Goal: Task Accomplishment & Management: Complete application form

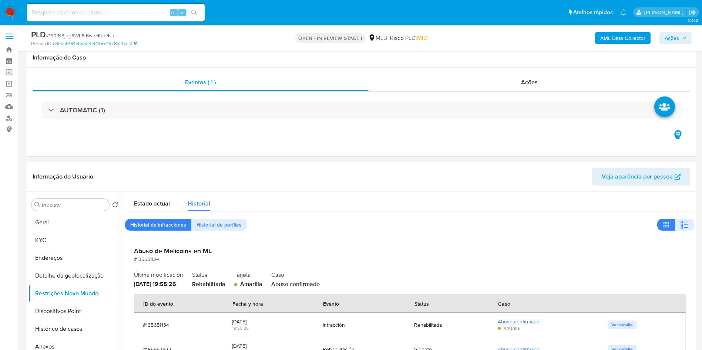
select select "10"
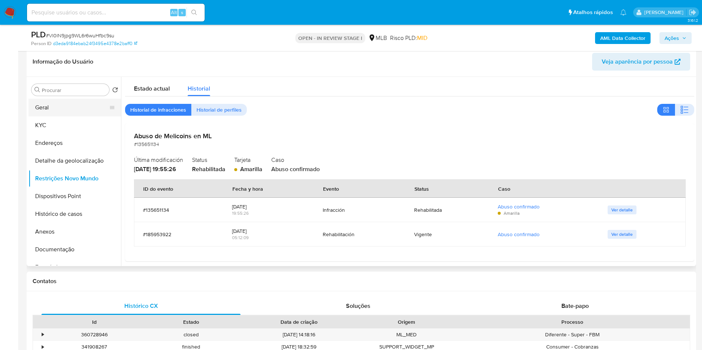
click at [47, 112] on button "Geral" at bounding box center [71, 108] width 87 height 18
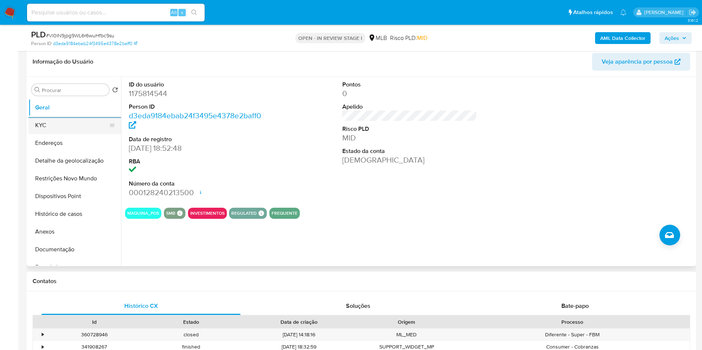
click at [68, 134] on button "KYC" at bounding box center [71, 125] width 87 height 18
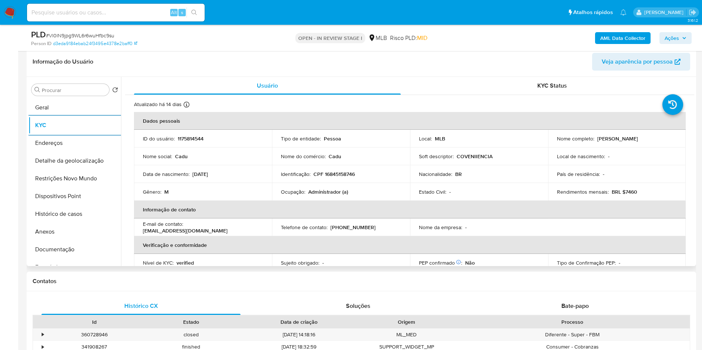
scroll to position [308, 0]
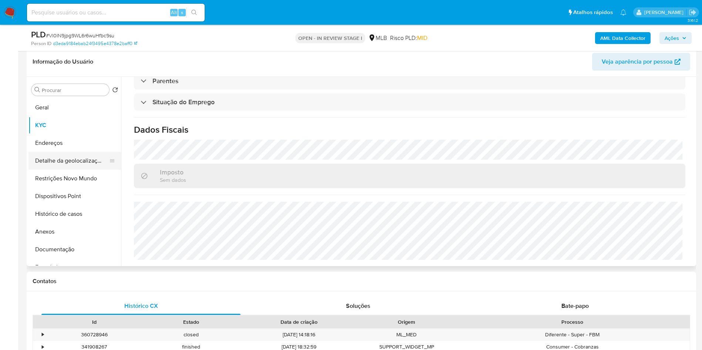
click at [65, 170] on button "Detalhe da geolocalização" at bounding box center [71, 161] width 87 height 18
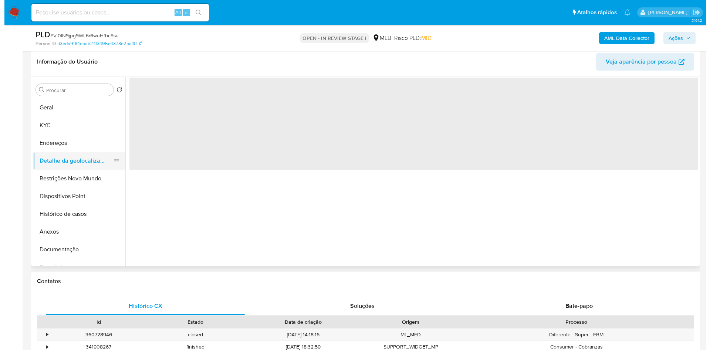
scroll to position [0, 0]
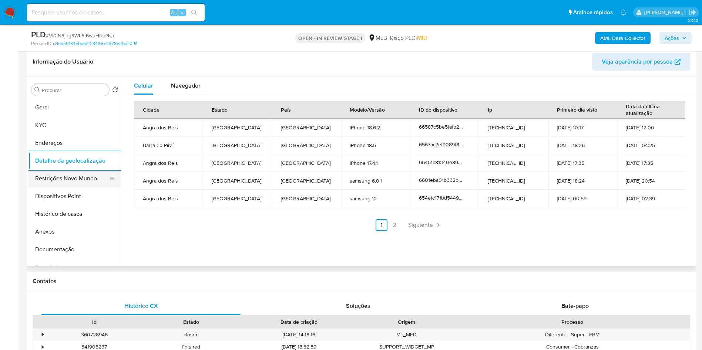
click at [72, 187] on button "Restrições Novo Mundo" at bounding box center [71, 179] width 87 height 18
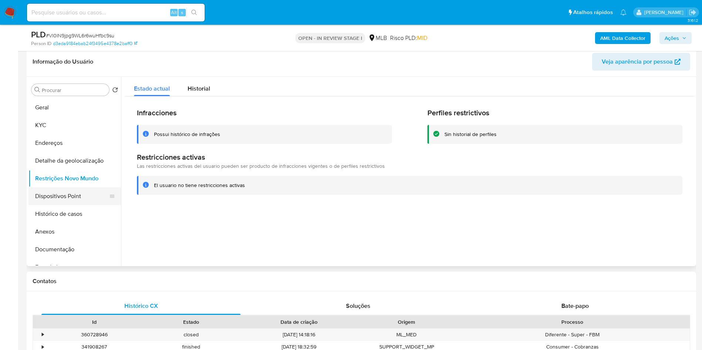
click at [54, 203] on button "Dispositivos Point" at bounding box center [71, 196] width 87 height 18
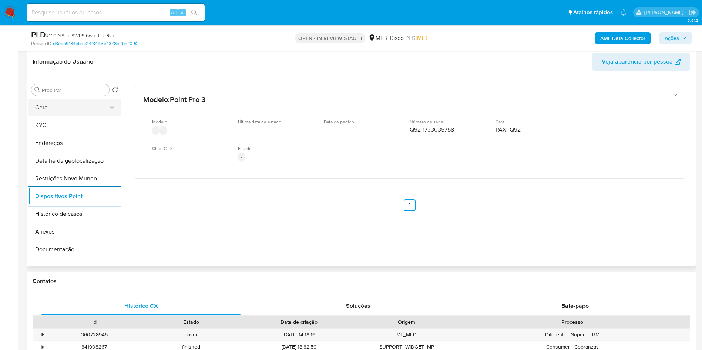
click at [47, 116] on button "Geral" at bounding box center [71, 108] width 87 height 18
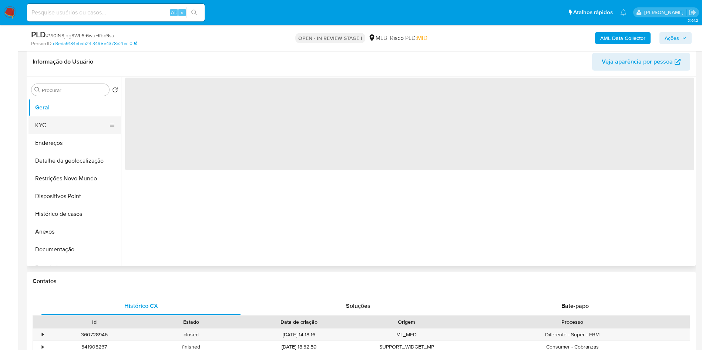
click at [47, 129] on button "KYC" at bounding box center [71, 125] width 87 height 18
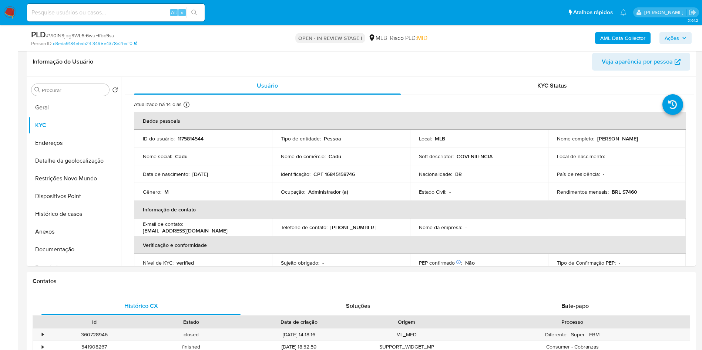
click at [676, 40] on span "Ações" at bounding box center [671, 38] width 14 height 12
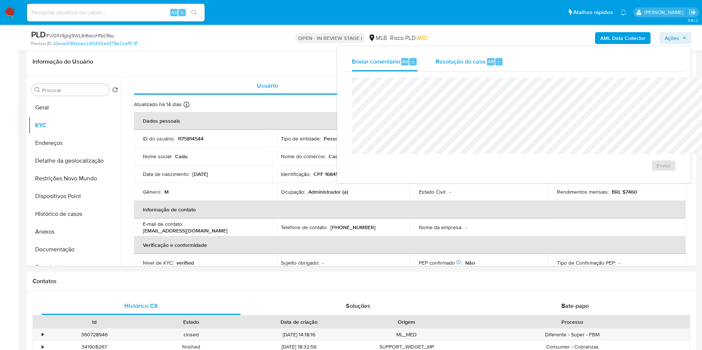
click at [435, 60] on span "Resolução do caso" at bounding box center [460, 61] width 50 height 9
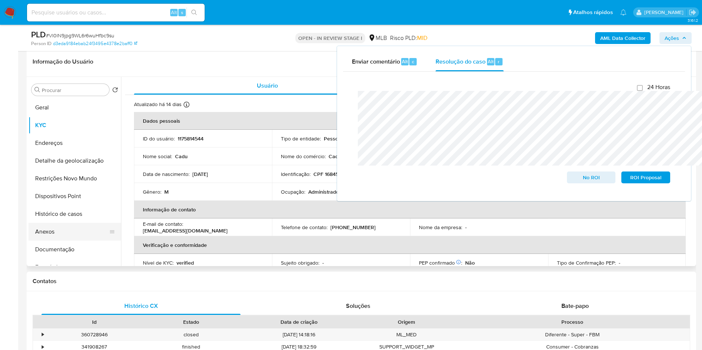
click at [46, 241] on button "Anexos" at bounding box center [71, 232] width 87 height 18
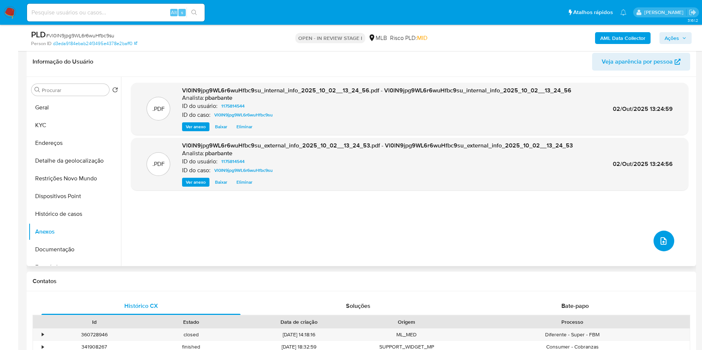
click at [667, 251] on button "upload-file" at bounding box center [663, 241] width 21 height 21
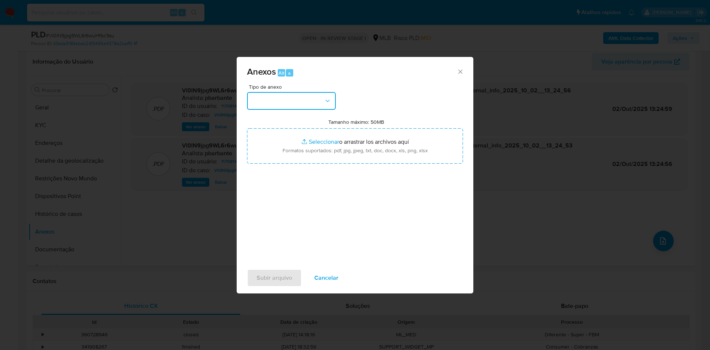
click at [295, 92] on button "button" at bounding box center [291, 101] width 89 height 18
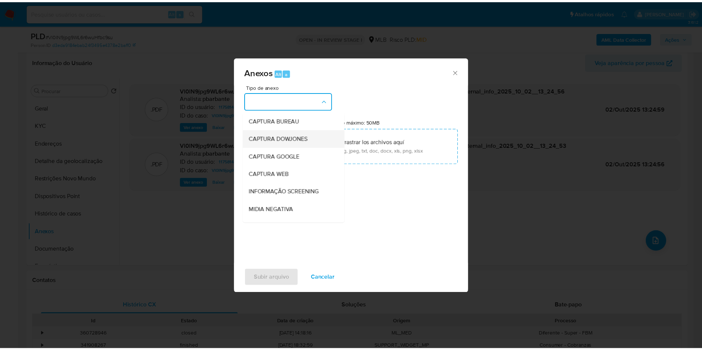
scroll to position [99, 0]
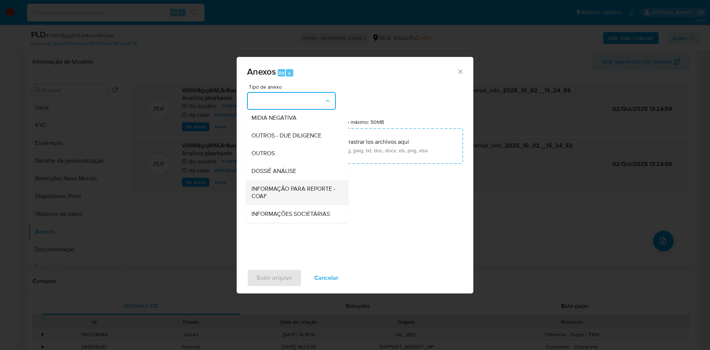
click at [260, 185] on span "INFORMAÇÃO PARA REPORTE - COAF" at bounding box center [294, 192] width 87 height 15
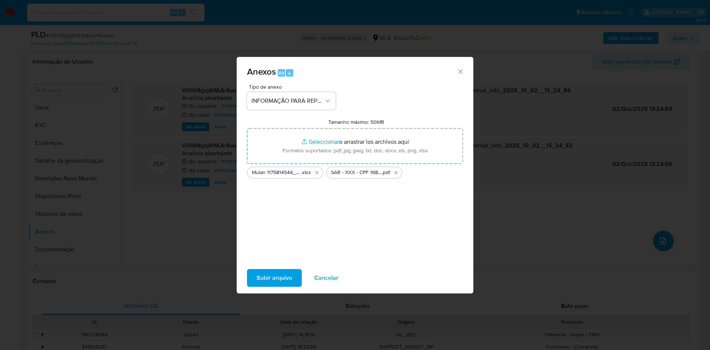
click at [277, 271] on div "Subir arquivo Cancelar" at bounding box center [355, 278] width 237 height 28
click at [266, 285] on span "Subir arquivo" at bounding box center [275, 278] width 36 height 16
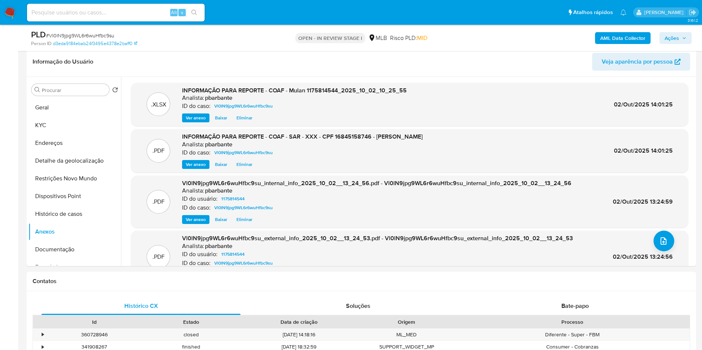
click at [692, 41] on div "PLD # Vl0lN9jpg9WL6r6wuHfbc9su Person ID d3eda9184ebab24f3495e4378e2baff0 OPEN …" at bounding box center [361, 38] width 669 height 26
click at [673, 40] on span "Ações" at bounding box center [671, 38] width 14 height 12
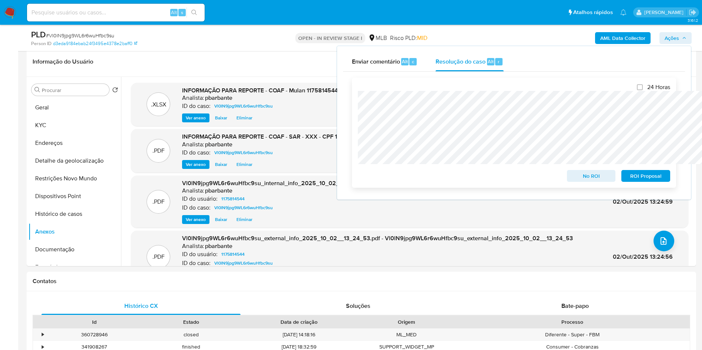
click at [649, 181] on span "ROI Proposal" at bounding box center [645, 176] width 38 height 10
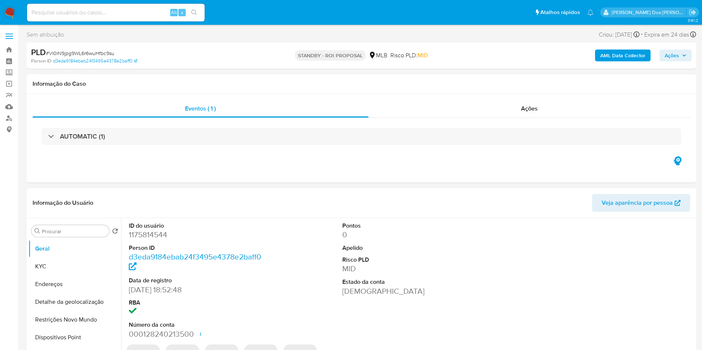
select select "10"
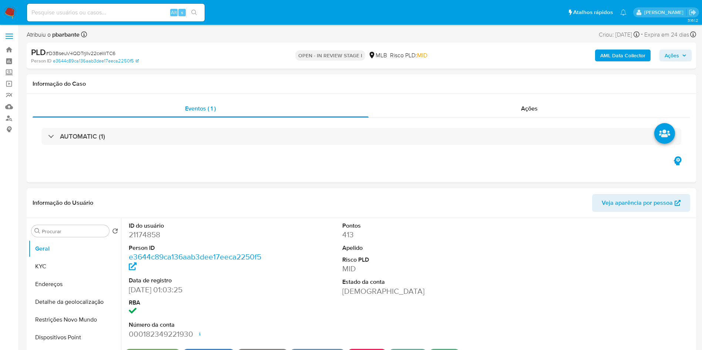
select select "10"
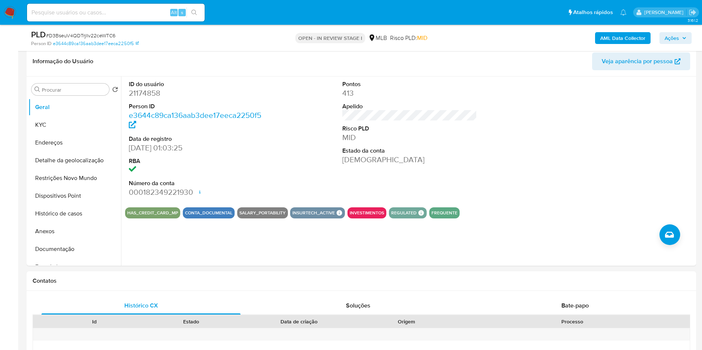
scroll to position [115, 0]
click at [65, 116] on button "Geral" at bounding box center [71, 107] width 87 height 18
click at [55, 134] on button "KYC" at bounding box center [71, 125] width 87 height 18
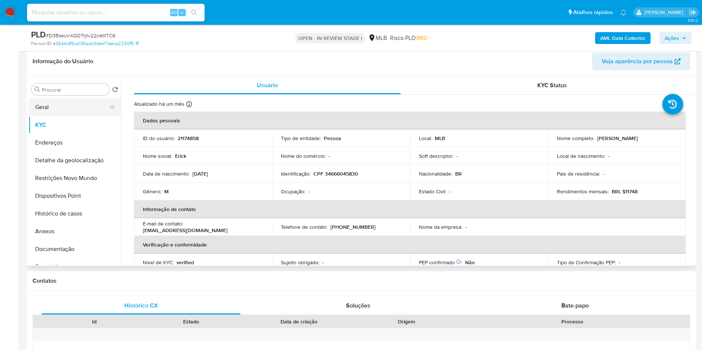
click at [45, 114] on button "Geral" at bounding box center [71, 107] width 87 height 18
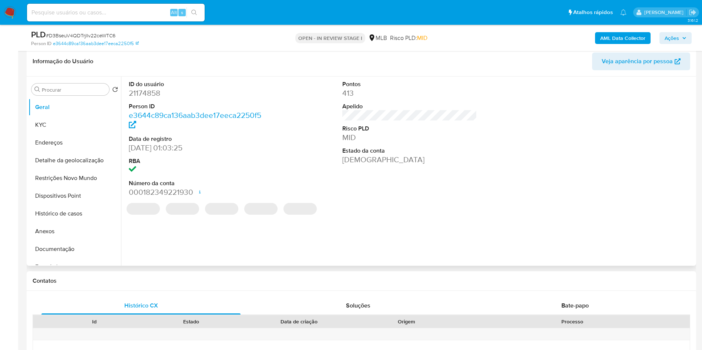
click at [156, 98] on dd "21174858" at bounding box center [196, 93] width 135 height 10
copy dd "21174858"
click at [156, 98] on dd "21174858" at bounding box center [196, 93] width 135 height 10
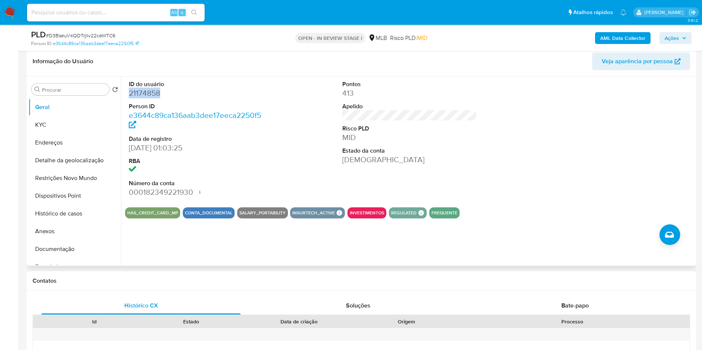
click at [147, 98] on dd "21174858" at bounding box center [196, 93] width 135 height 10
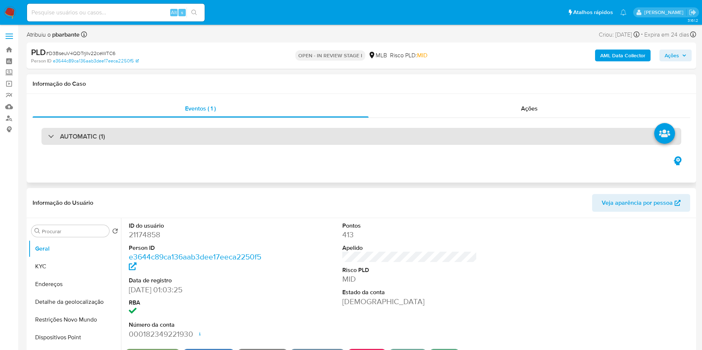
click at [225, 132] on div "AUTOMATIC (1)" at bounding box center [360, 136] width 639 height 17
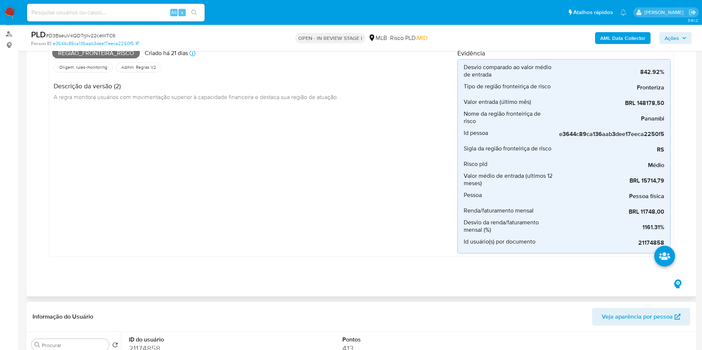
scroll to position [86, 0]
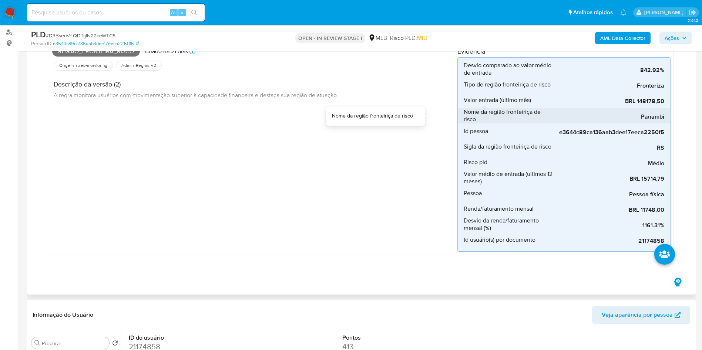
drag, startPoint x: 642, startPoint y: 118, endPoint x: 667, endPoint y: 117, distance: 25.5
click at [667, 117] on li "Nome da região fronteiriça de risco Panambi" at bounding box center [563, 116] width 212 height 16
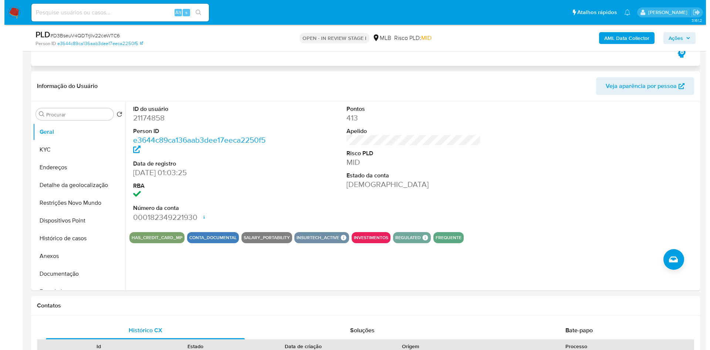
scroll to position [331, 0]
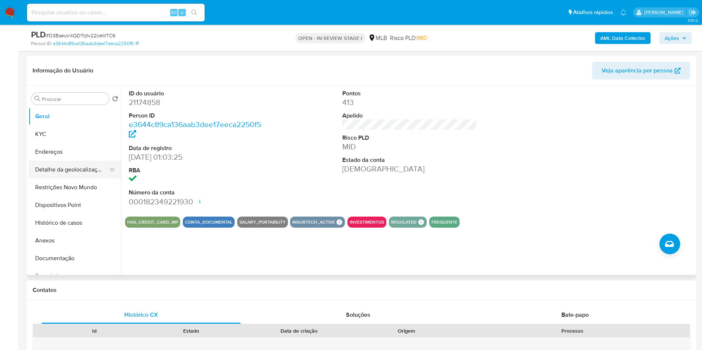
click at [81, 179] on button "Detalhe da geolocalização" at bounding box center [71, 170] width 87 height 18
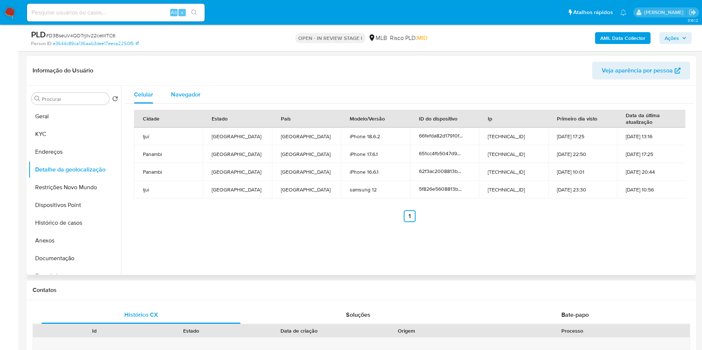
click at [183, 92] on span "Navegador" at bounding box center [186, 94] width 30 height 9
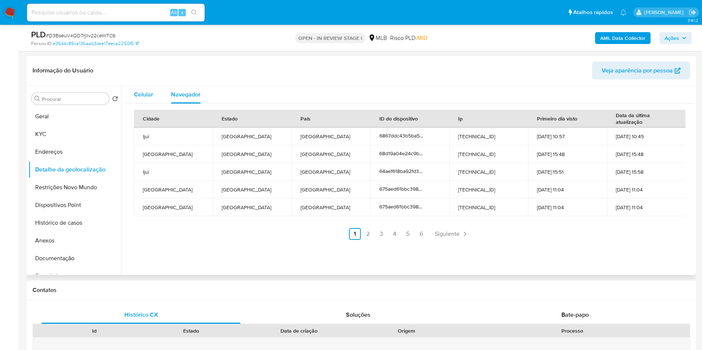
click at [146, 93] on span "Celular" at bounding box center [143, 94] width 19 height 9
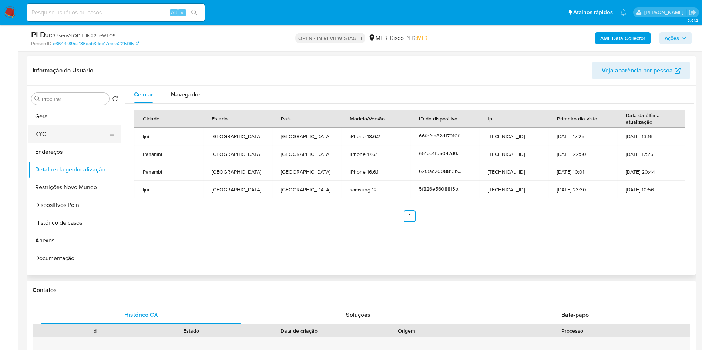
click at [53, 128] on button "KYC" at bounding box center [71, 134] width 87 height 18
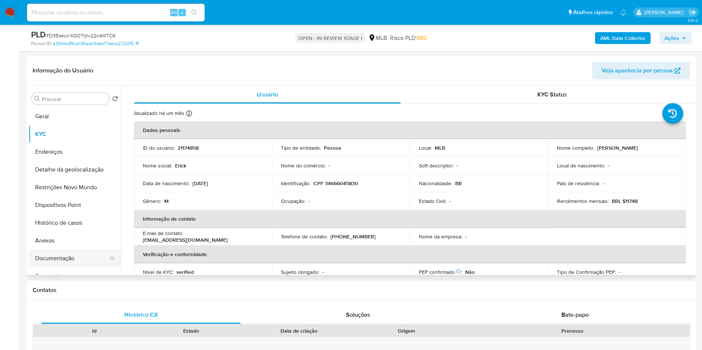
click at [70, 263] on button "Documentação" at bounding box center [71, 259] width 87 height 18
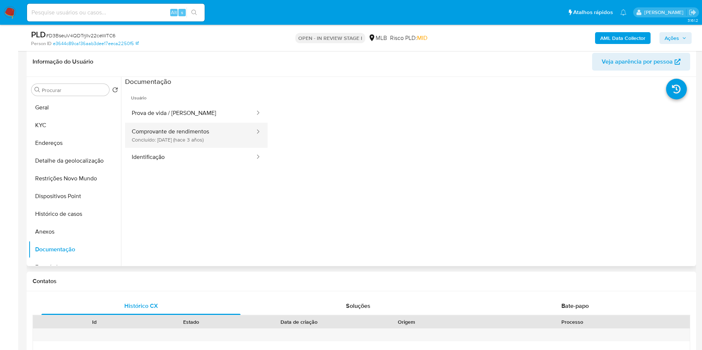
click at [215, 129] on button "Comprovante de rendimentos Concluído: 10/08/2022 (hace 3 años)" at bounding box center [190, 135] width 131 height 25
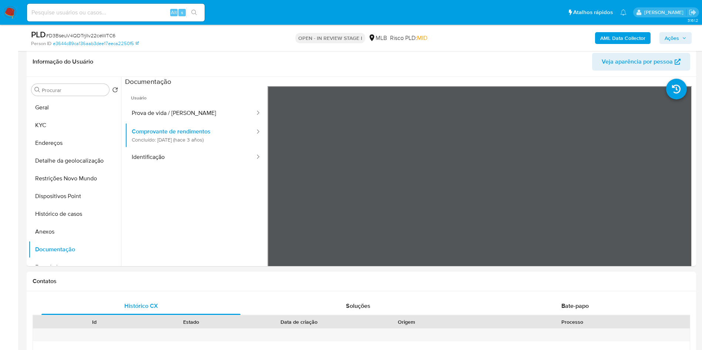
click at [618, 41] on b "AML Data Collector" at bounding box center [622, 38] width 45 height 12
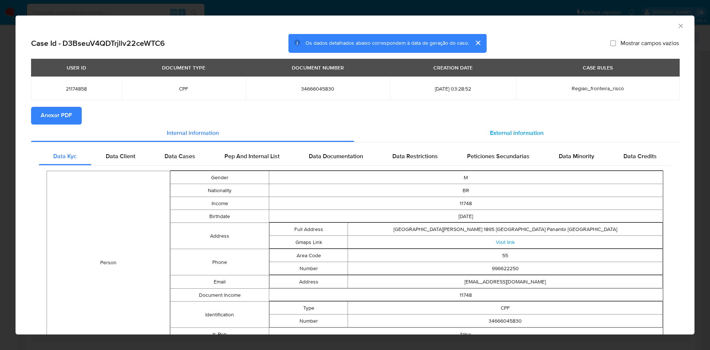
click at [493, 131] on span "External information" at bounding box center [517, 133] width 54 height 9
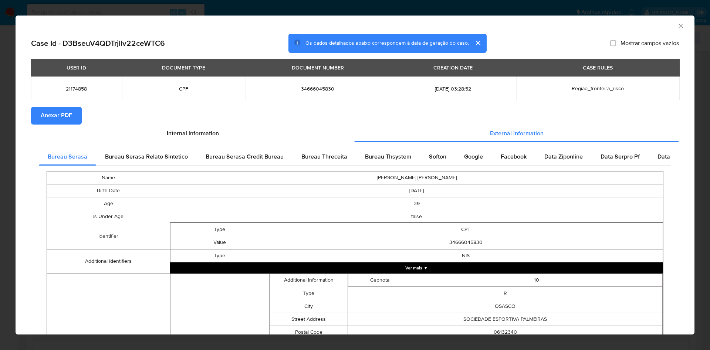
click at [37, 118] on button "Anexar PDF" at bounding box center [56, 116] width 51 height 18
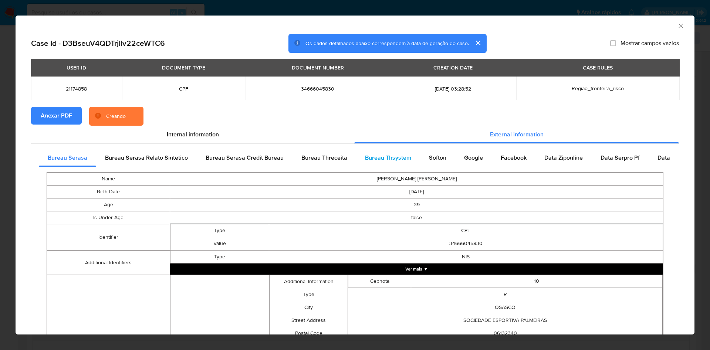
click at [387, 166] on div "Bureau Thsystem" at bounding box center [388, 158] width 64 height 18
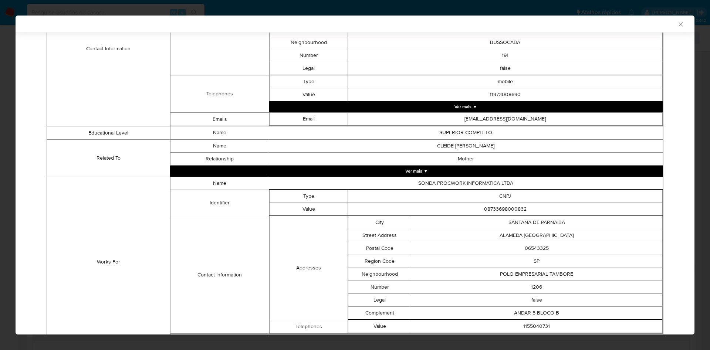
scroll to position [485, 0]
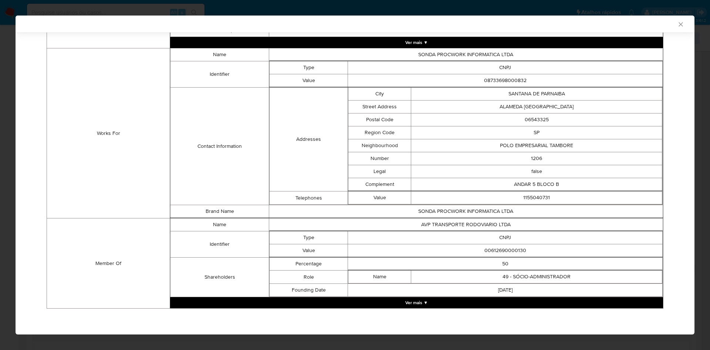
click at [441, 299] on button "Ver mais ▼" at bounding box center [416, 302] width 493 height 11
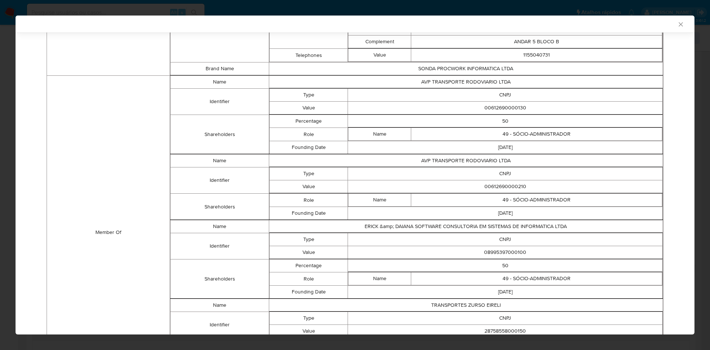
scroll to position [628, 0]
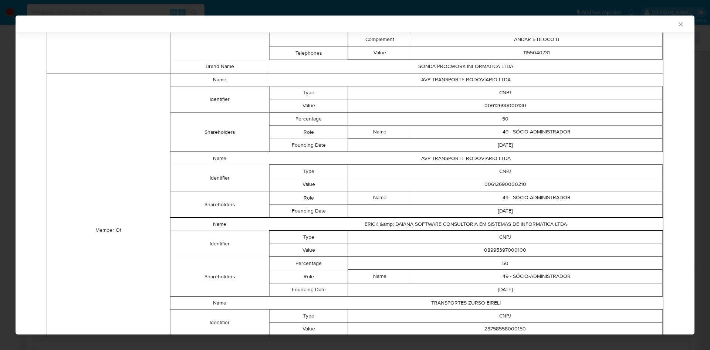
click at [505, 111] on td "00612690000130" at bounding box center [505, 105] width 315 height 13
copy td "00612690000130"
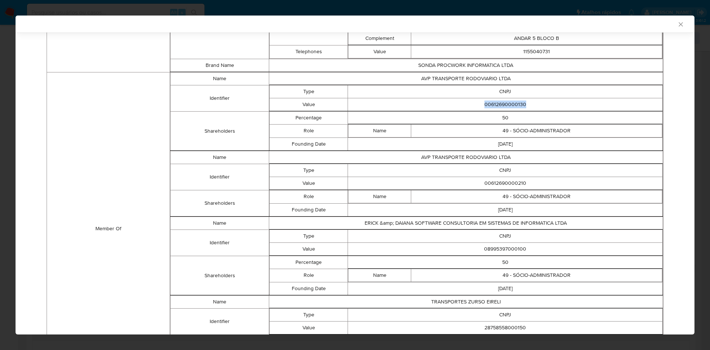
scroll to position [627, 0]
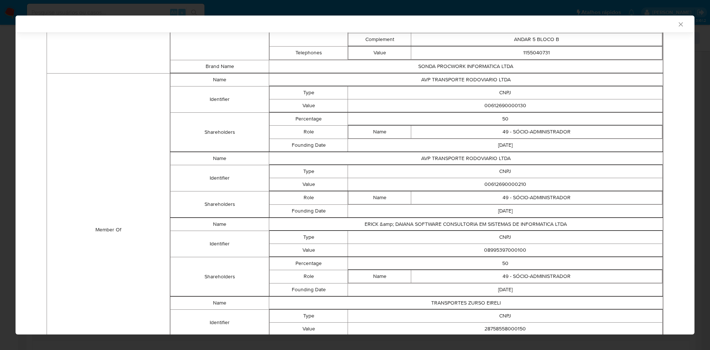
click at [503, 182] on td "00612690000210" at bounding box center [505, 184] width 315 height 13
copy td "00612690000210"
click at [494, 250] on td "08995397000100" at bounding box center [505, 250] width 315 height 13
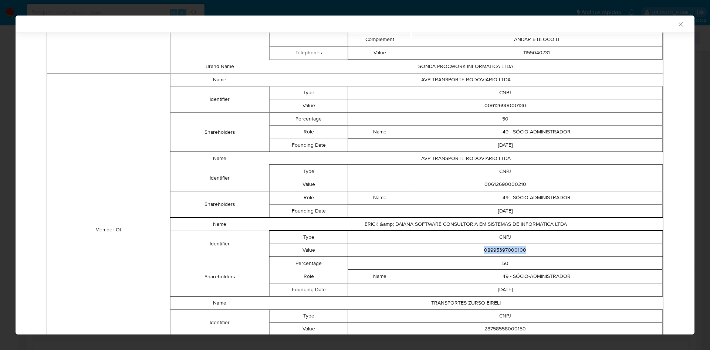
copy td "08995397000100"
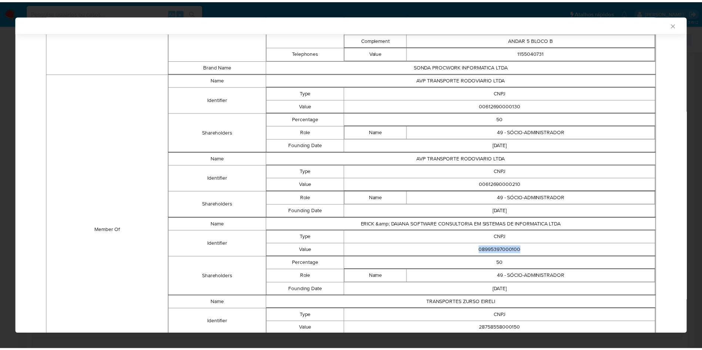
scroll to position [707, 0]
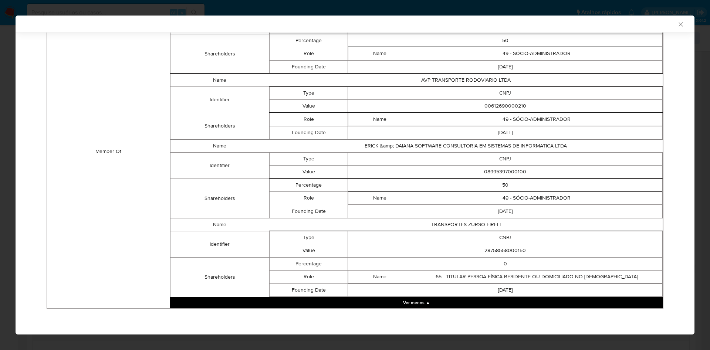
click at [513, 252] on td "28758558000150" at bounding box center [505, 250] width 315 height 13
copy td "28758558000150"
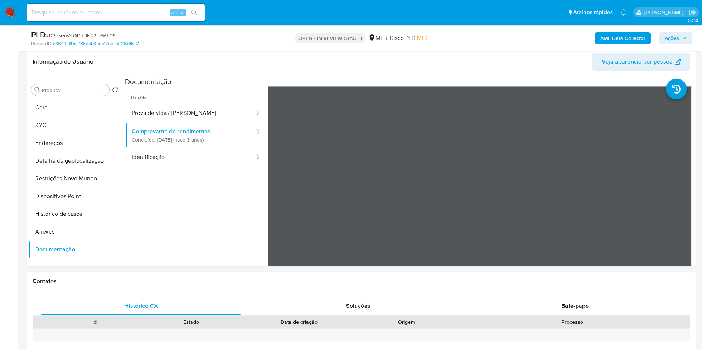
scroll to position [65, 0]
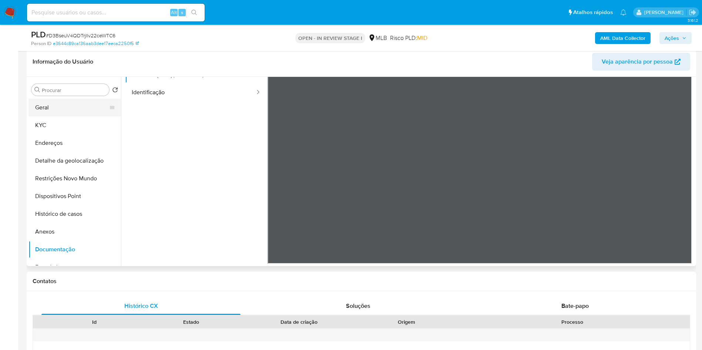
click at [91, 112] on button "Geral" at bounding box center [71, 108] width 87 height 18
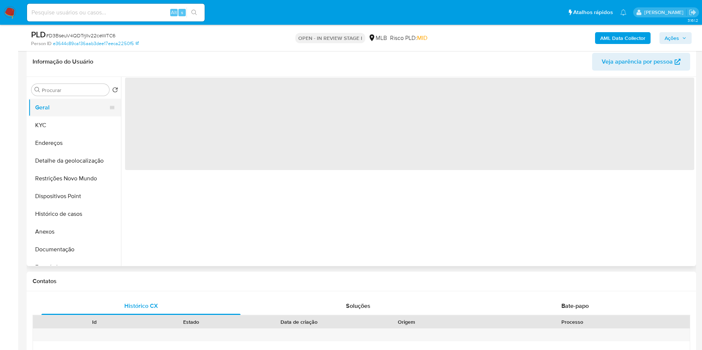
scroll to position [0, 0]
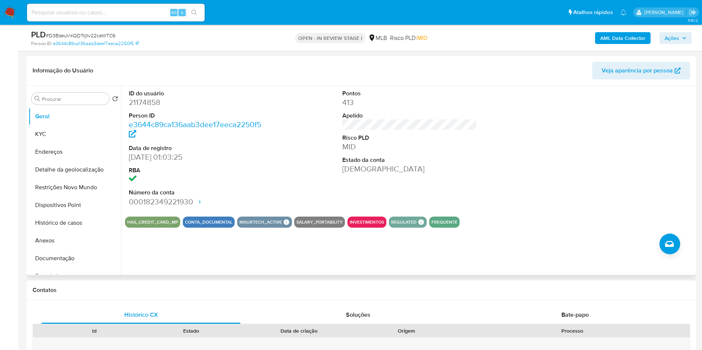
copy td "28758558000150"
click at [53, 138] on button "KYC" at bounding box center [71, 134] width 87 height 18
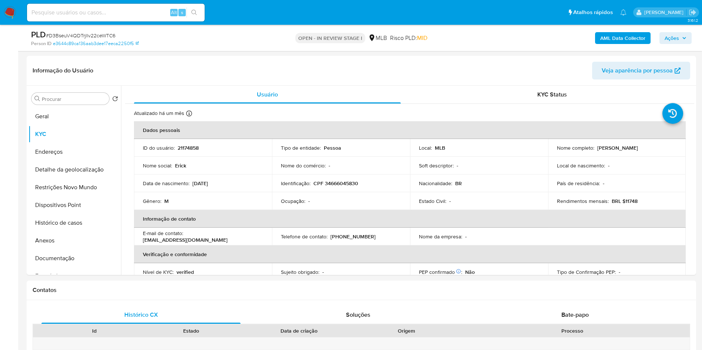
copy td "28758558000150"
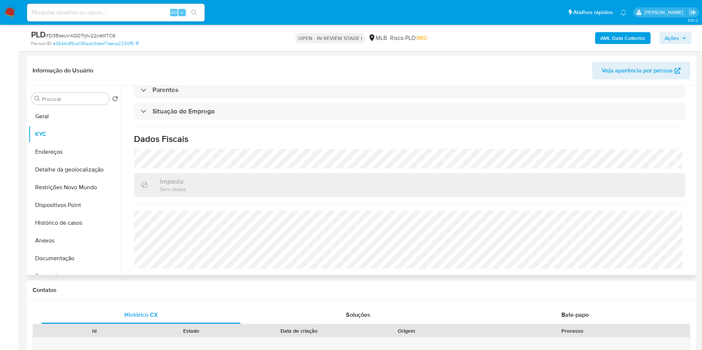
copy td "28758558000150"
click at [61, 175] on button "Detalhe da geolocalização" at bounding box center [71, 170] width 87 height 18
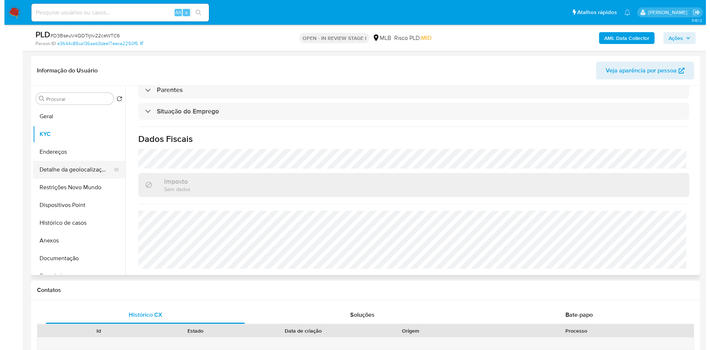
scroll to position [0, 0]
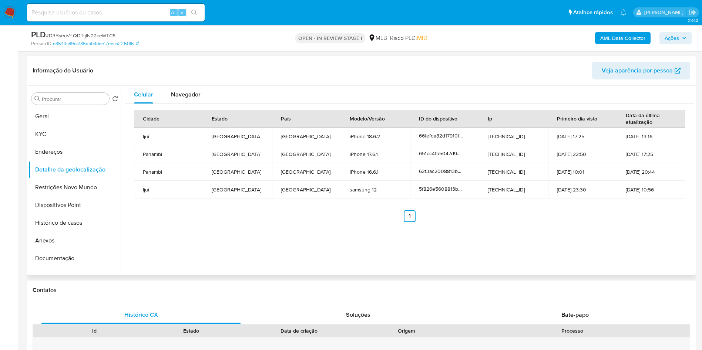
copy td "28758558000150"
click at [78, 187] on button "Restrições Novo Mundo" at bounding box center [71, 188] width 87 height 18
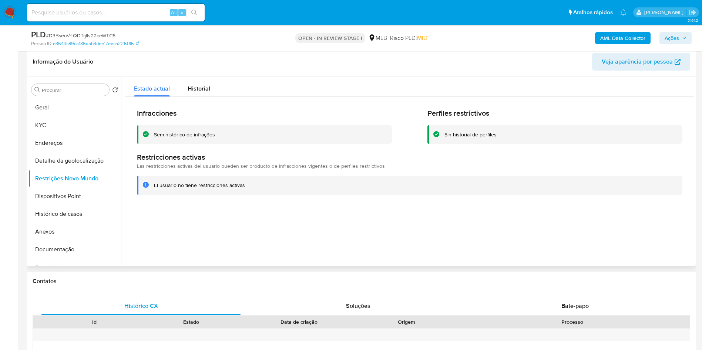
copy td "28758558000150"
click at [65, 203] on button "Dispositivos Point" at bounding box center [71, 196] width 87 height 18
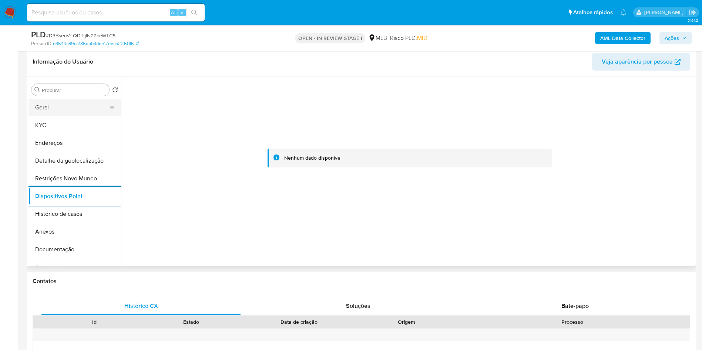
click at [48, 110] on button "Geral" at bounding box center [71, 108] width 87 height 18
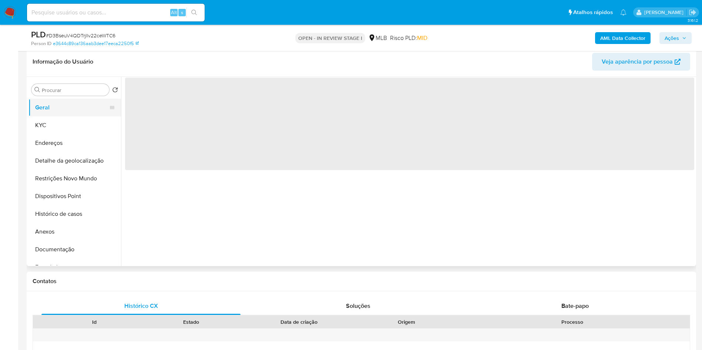
click at [47, 116] on button "Geral" at bounding box center [71, 108] width 87 height 18
drag, startPoint x: 61, startPoint y: 128, endPoint x: 61, endPoint y: 132, distance: 3.7
click at [61, 132] on button "KYC" at bounding box center [71, 125] width 87 height 18
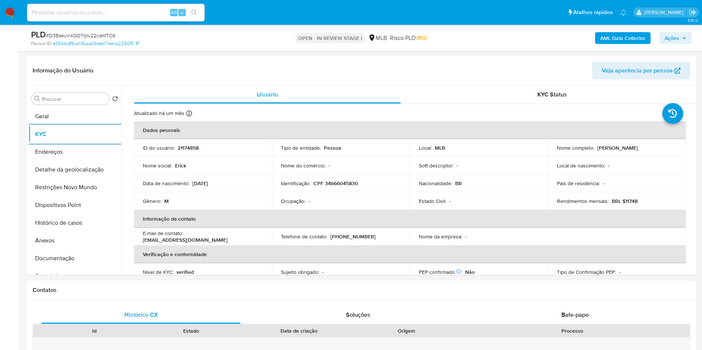
click at [678, 37] on span "Ações" at bounding box center [671, 38] width 14 height 12
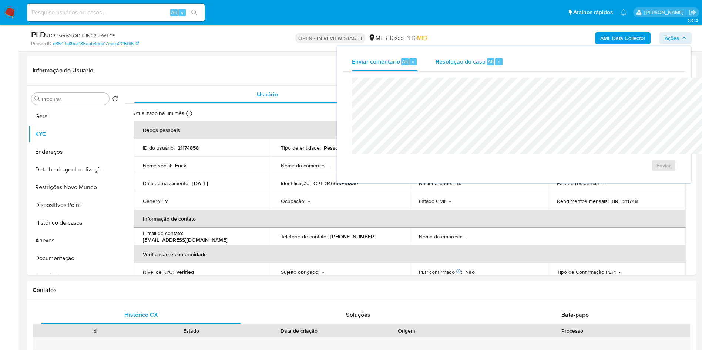
click at [435, 55] on div "Resolução do caso Alt r" at bounding box center [469, 61] width 68 height 19
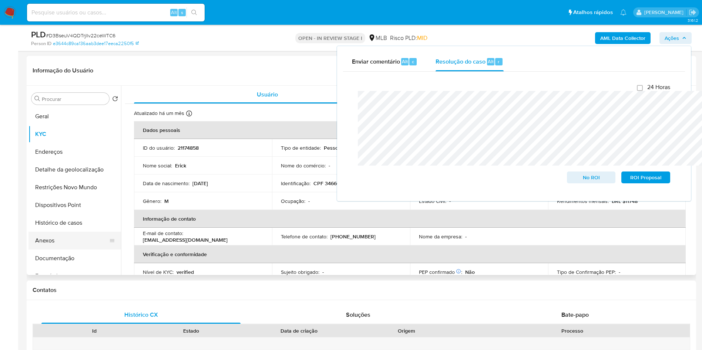
click at [42, 246] on button "Anexos" at bounding box center [71, 241] width 87 height 18
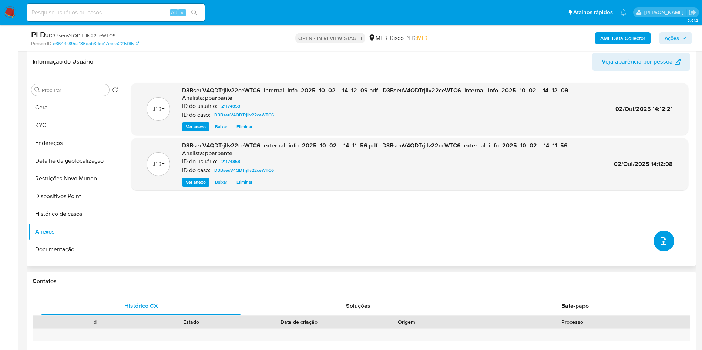
click at [659, 246] on span "upload-file" at bounding box center [663, 241] width 9 height 9
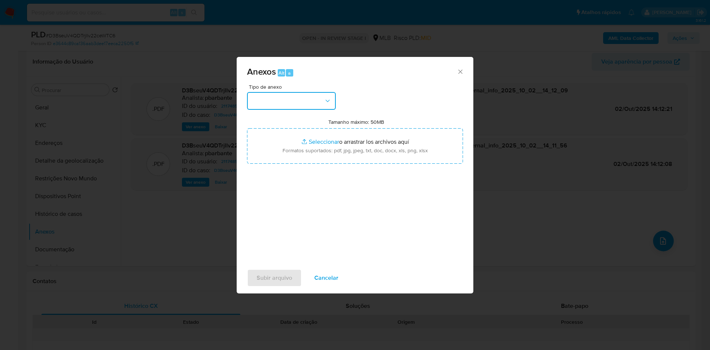
click at [288, 92] on button "button" at bounding box center [291, 101] width 89 height 18
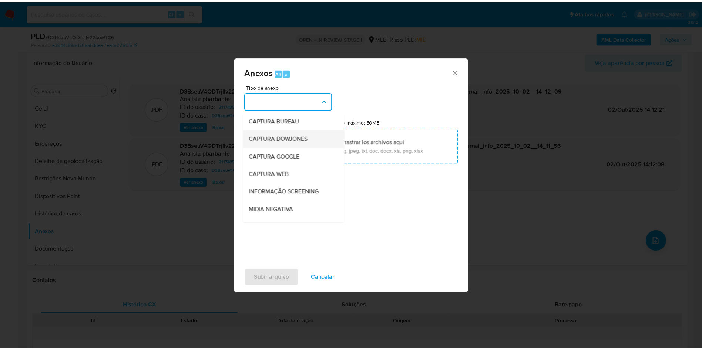
scroll to position [99, 0]
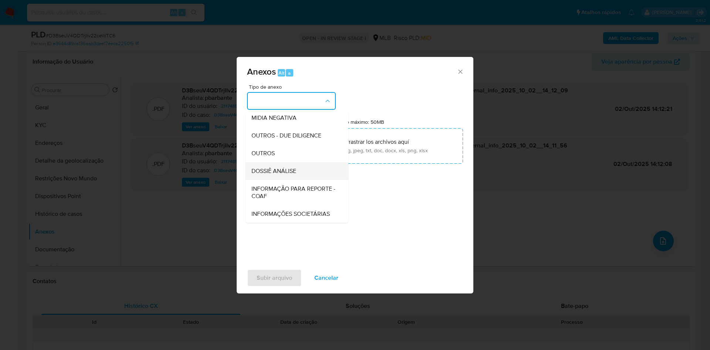
click at [259, 162] on div "DOSSIÊ ANÁLISE" at bounding box center [294, 171] width 87 height 18
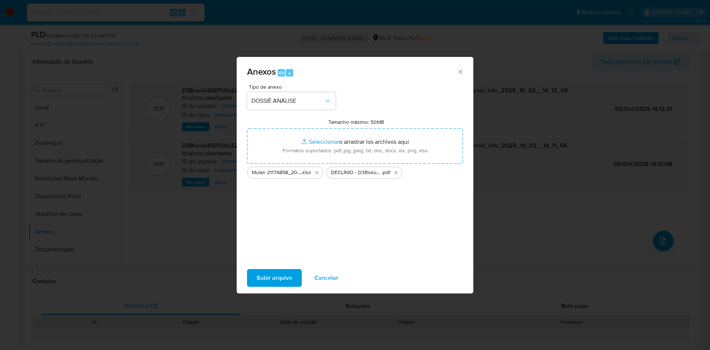
click at [271, 283] on span "Subir arquivo" at bounding box center [275, 278] width 36 height 16
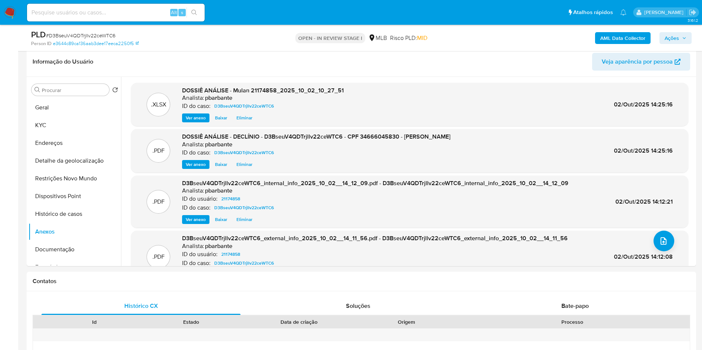
click at [676, 41] on span "Ações" at bounding box center [671, 38] width 14 height 12
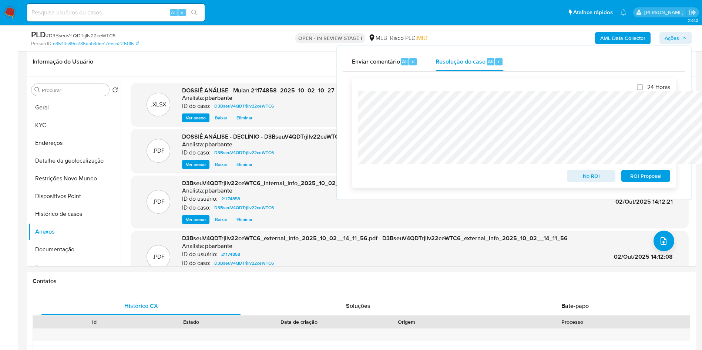
click at [589, 177] on span "No ROI" at bounding box center [591, 176] width 38 height 10
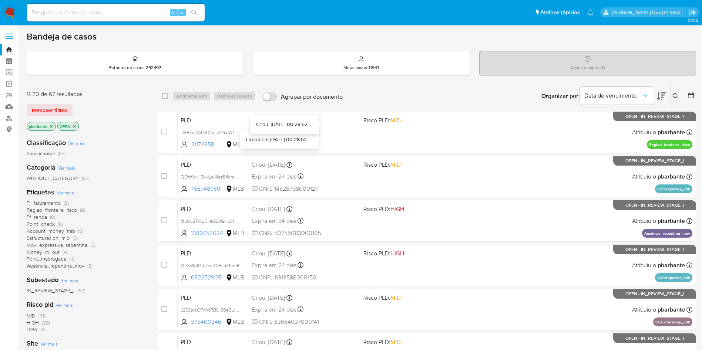
scroll to position [92, 0]
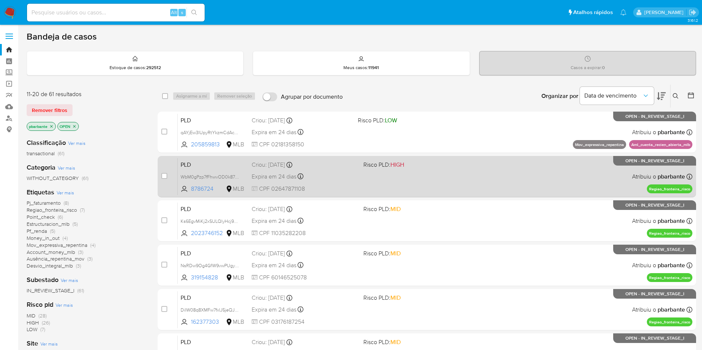
scroll to position [320, 0]
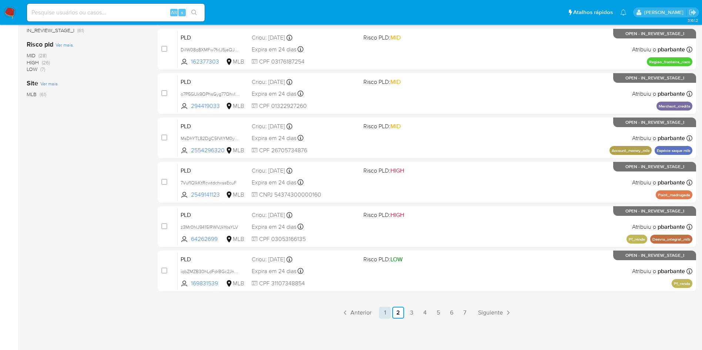
click at [391, 317] on link "1" at bounding box center [385, 313] width 12 height 12
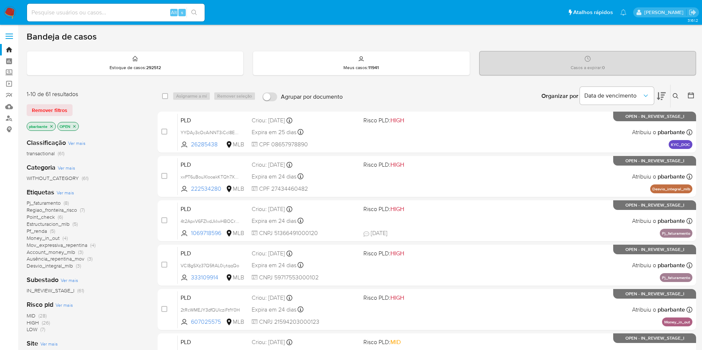
scroll to position [320, 0]
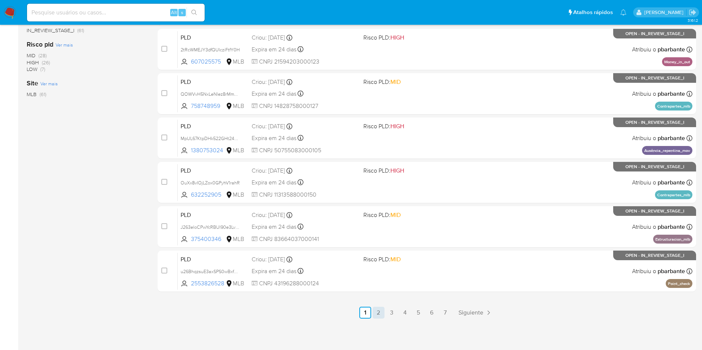
click at [384, 313] on link "2" at bounding box center [378, 313] width 12 height 12
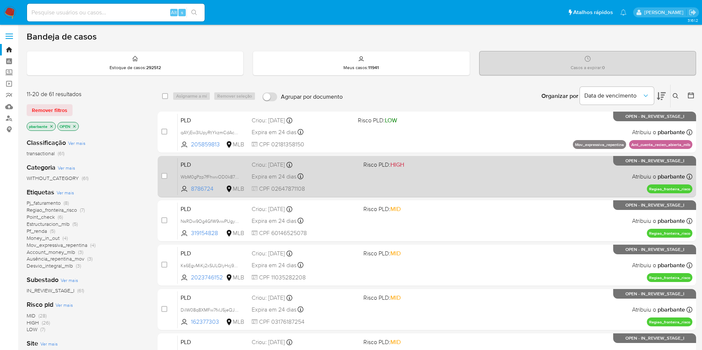
click at [438, 193] on div "PLD WbM0gPzp7fFhwvOD0k87VA8M 8786724 MLB Risco PLD: HIGH Criou: 12/09/2025 Crio…" at bounding box center [435, 176] width 514 height 37
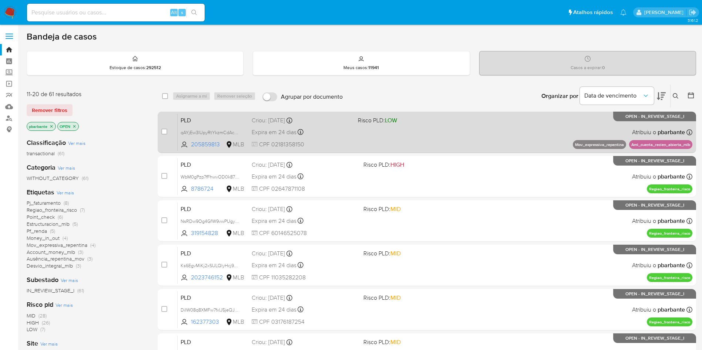
click at [458, 133] on span at bounding box center [408, 131] width 100 height 1
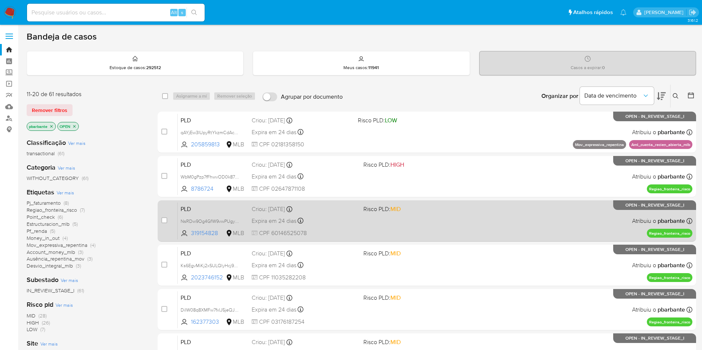
click at [430, 235] on div "PLD NsRDw9Og4GfW9vwPUgy1Qpbi 319154828 MLB Risco PLD: MID Criou: 12/09/2025 Cri…" at bounding box center [435, 220] width 514 height 37
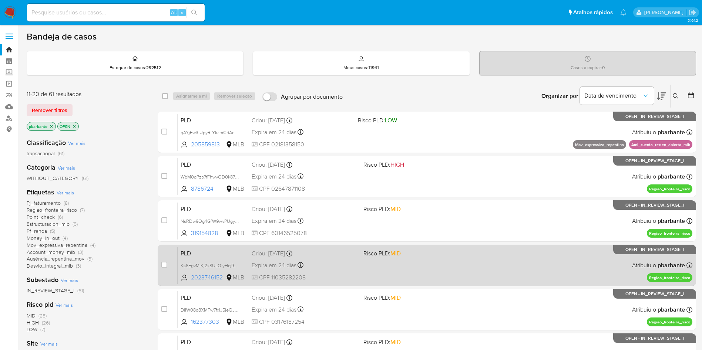
click at [430, 284] on div "PLD Ks6EgvMiKj2xSULQlyHcj9CH 2023746152 MLB Risco PLD: MID Criou: 12/09/2025 Cr…" at bounding box center [435, 265] width 514 height 37
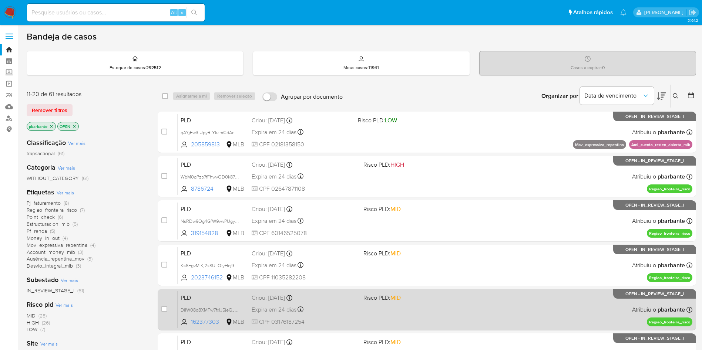
click at [432, 328] on div "PLD DiIW08q8XMFw7fxlJ5jeQJW0 162377303 MLB Risco PLD: MID Criou: 12/09/2025 Cri…" at bounding box center [435, 309] width 514 height 37
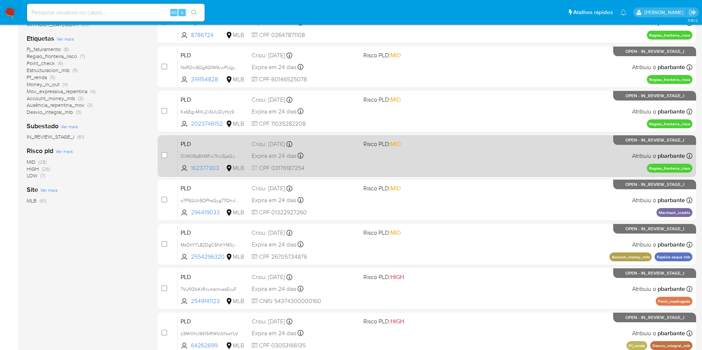
scroll to position [200, 0]
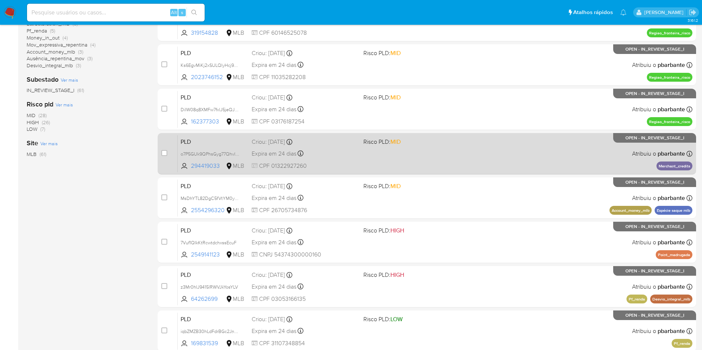
click at [479, 172] on div "PLD o7P5GUk9QPhsGyg77Qhvl5Pr 294419033 MLB Risco PLD: MID Criou: 12/09/2025 Cri…" at bounding box center [435, 153] width 514 height 37
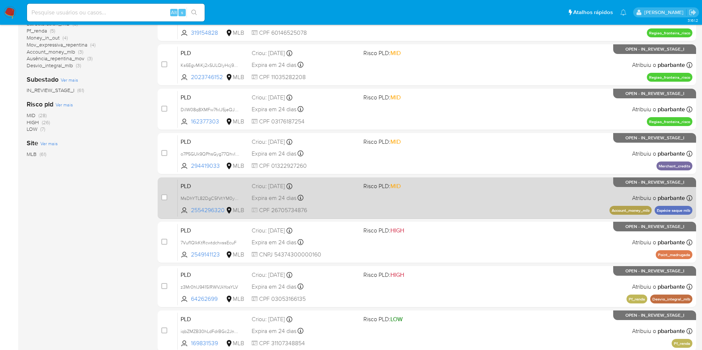
click at [474, 217] on div "PLD MsDhYTL82DgC5fVtYM0yyidB 2554296320 MLB Risco PLD: MID Criou: 12/09/2025 Cr…" at bounding box center [435, 197] width 514 height 37
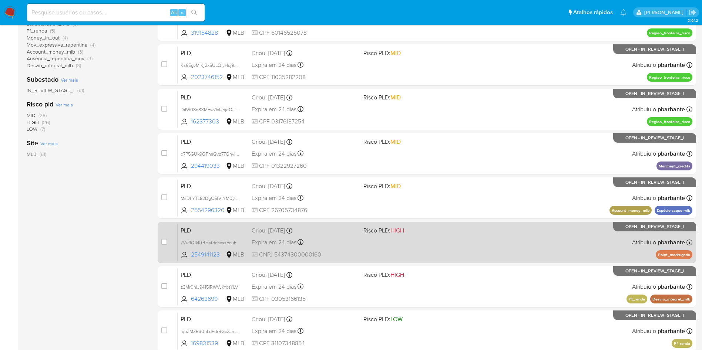
click at [469, 243] on span at bounding box center [416, 241] width 106 height 1
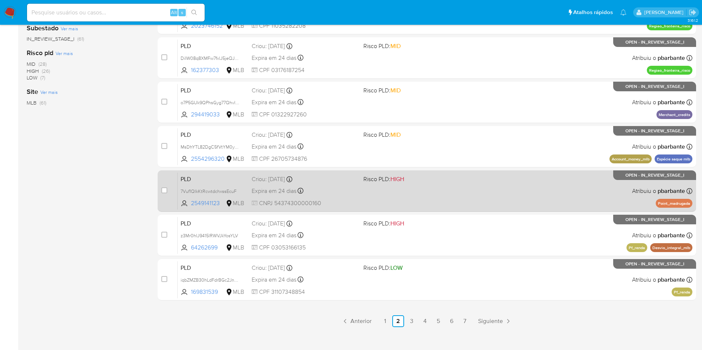
scroll to position [267, 0]
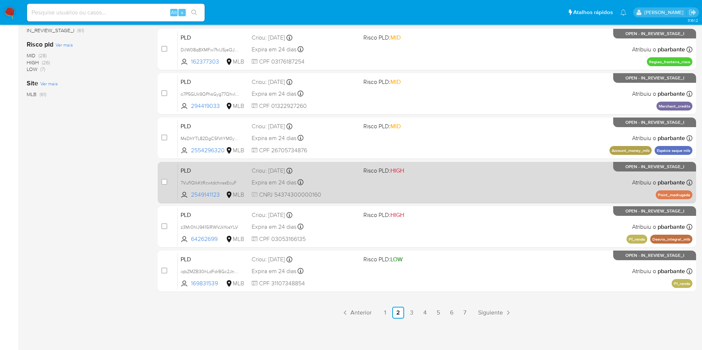
click at [474, 246] on div "PLD z3Mr0hIJ9415lRWVJkYosYLV 64262699 MLB Risco PLD: HIGH Criou: 12/09/2025 Cri…" at bounding box center [435, 226] width 514 height 37
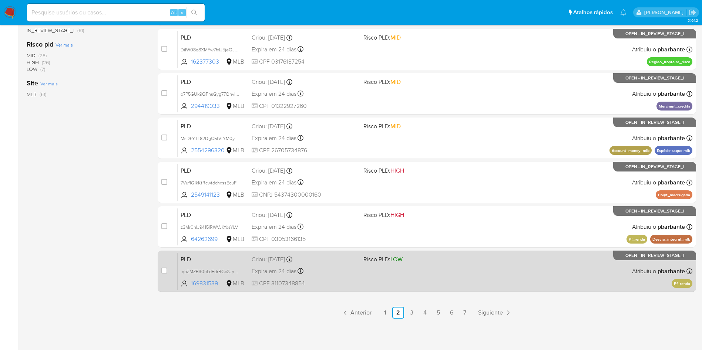
click at [469, 264] on span "Risco PLD: LOW" at bounding box center [416, 259] width 106 height 10
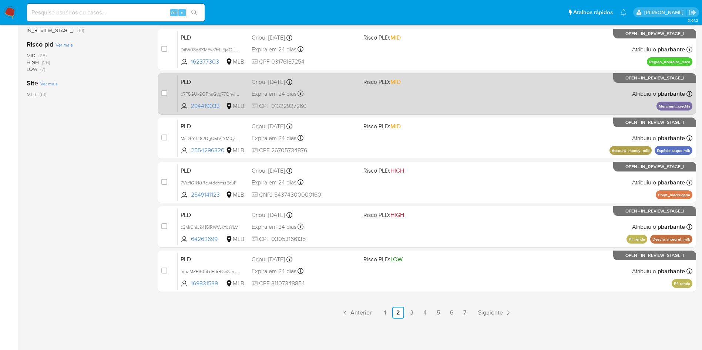
scroll to position [320, 0]
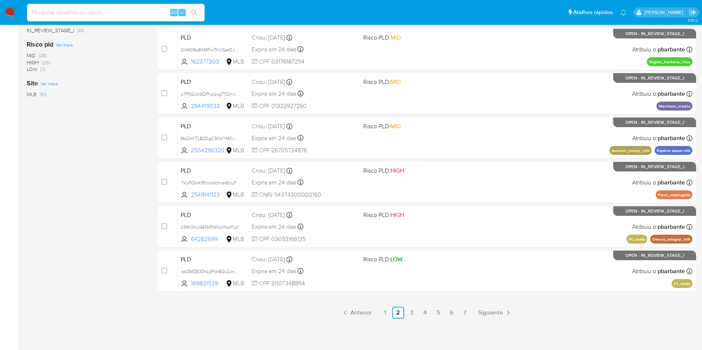
click at [390, 305] on div "select-all-cases-checkbox Asignarme a mí Remover seleção Agrupar por documento …" at bounding box center [427, 71] width 538 height 495
click at [391, 308] on link "1" at bounding box center [385, 313] width 12 height 12
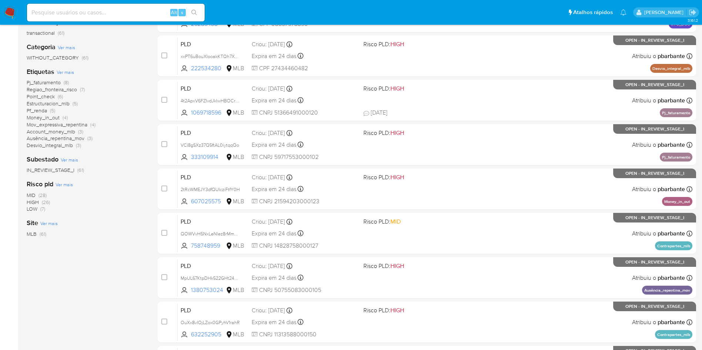
scroll to position [121, 0]
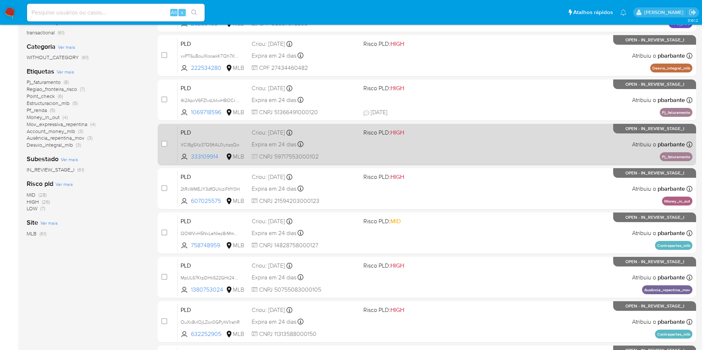
click at [464, 137] on span "Risco PLD: HIGH" at bounding box center [416, 132] width 106 height 10
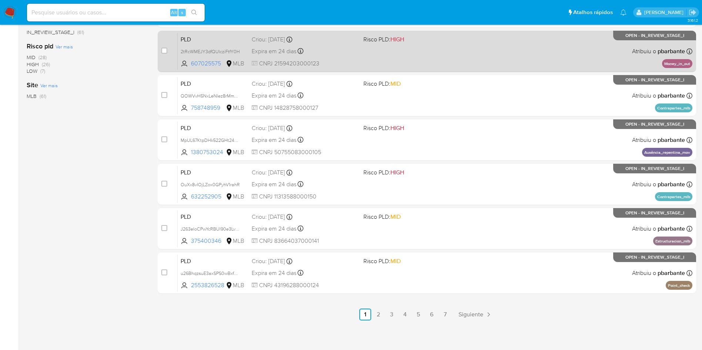
scroll to position [282, 0]
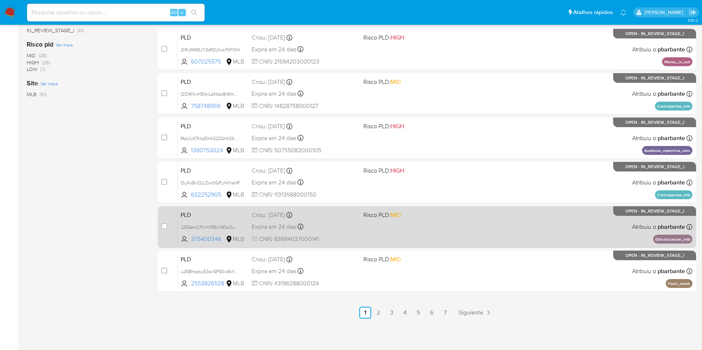
click at [467, 246] on div "PLD J263eloCPwYcRBUl90e3Lvzh 375400346 MLB Risco PLD: MID Criou: 12/09/2025 Cri…" at bounding box center [435, 226] width 514 height 37
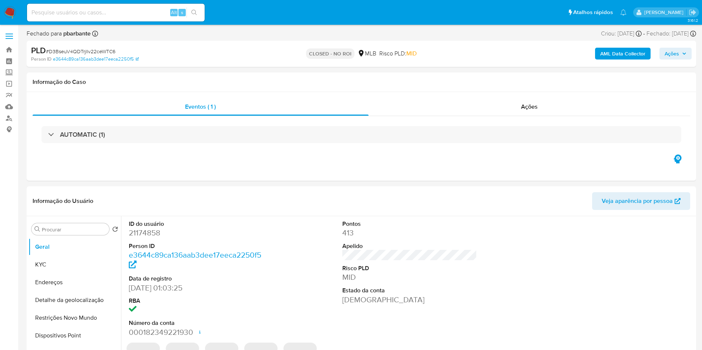
select select "10"
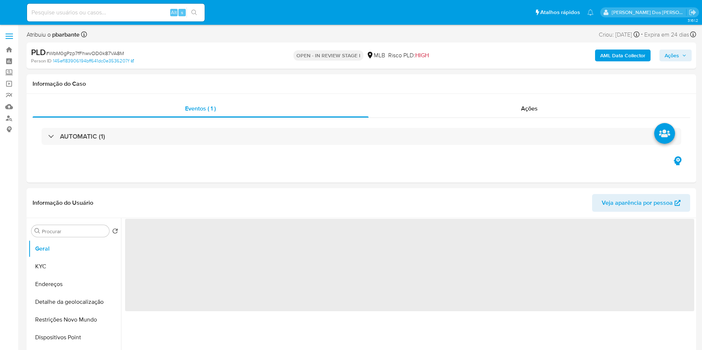
select select "10"
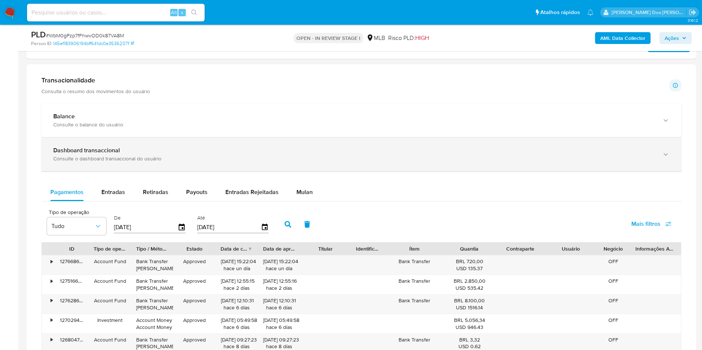
scroll to position [442, 0]
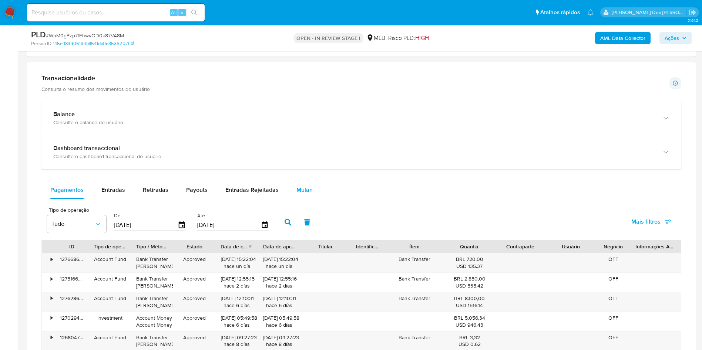
click at [304, 196] on div "Mulan" at bounding box center [304, 190] width 16 height 18
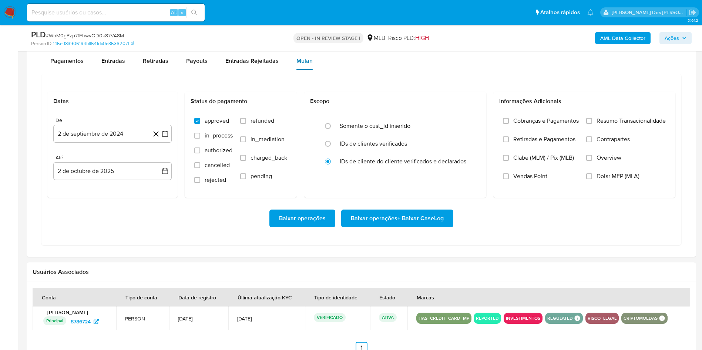
scroll to position [589, 0]
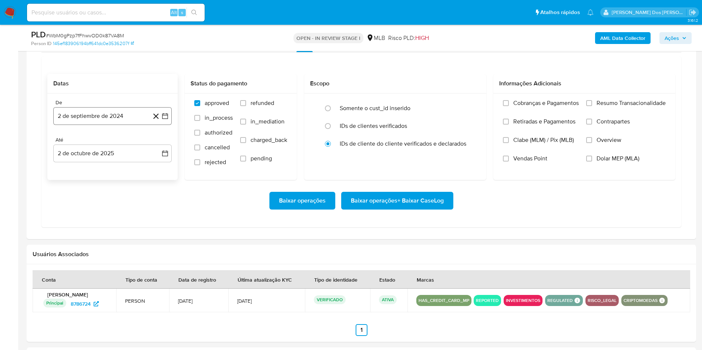
click at [168, 120] on icon "button" at bounding box center [164, 115] width 7 height 7
click at [159, 145] on icon "Mes siguiente" at bounding box center [158, 142] width 3 height 5
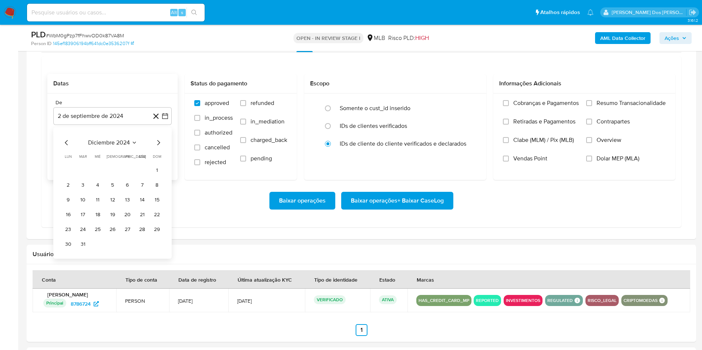
click at [159, 145] on icon "Mes siguiente" at bounding box center [158, 142] width 3 height 5
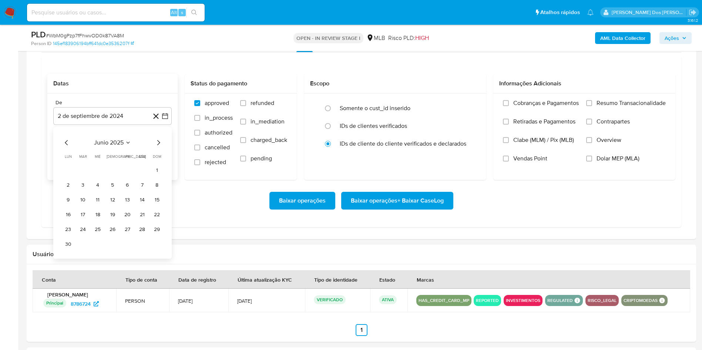
click at [159, 145] on icon "Mes siguiente" at bounding box center [158, 142] width 3 height 5
click at [126, 176] on button "1" at bounding box center [127, 170] width 12 height 12
click at [616, 107] on span "Resumo Transacionalidade" at bounding box center [630, 102] width 69 height 7
click at [592, 106] on input "Resumo Transacionalidade" at bounding box center [589, 103] width 6 height 6
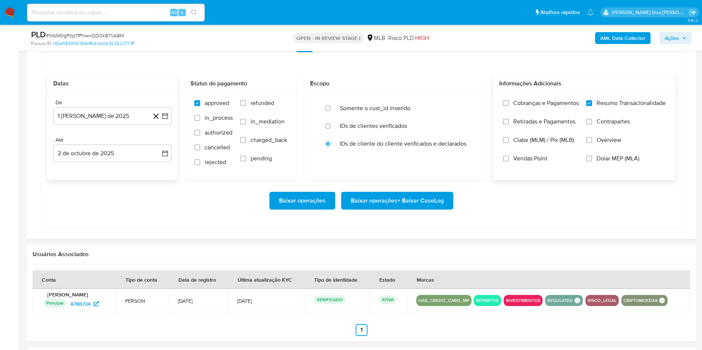
click at [396, 209] on span "Baixar operações + Baixar CaseLog" at bounding box center [397, 201] width 93 height 16
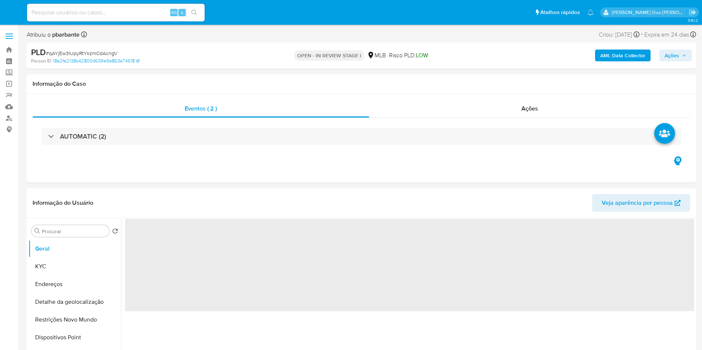
select select "10"
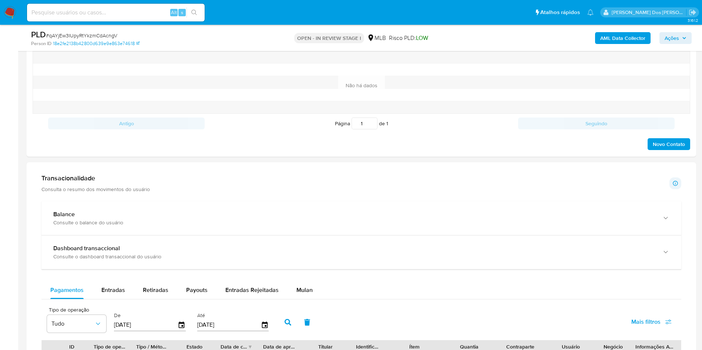
scroll to position [422, 0]
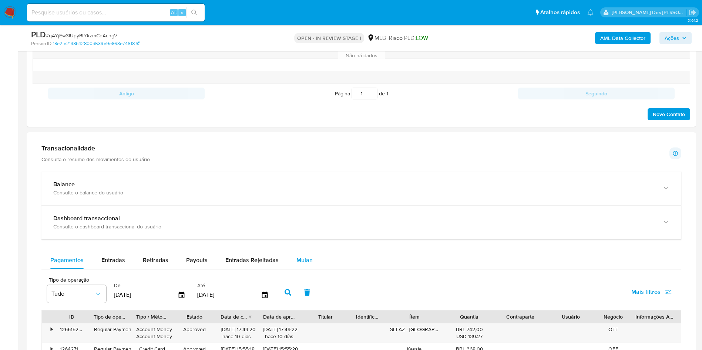
click at [306, 264] on span "Mulan" at bounding box center [304, 260] width 16 height 9
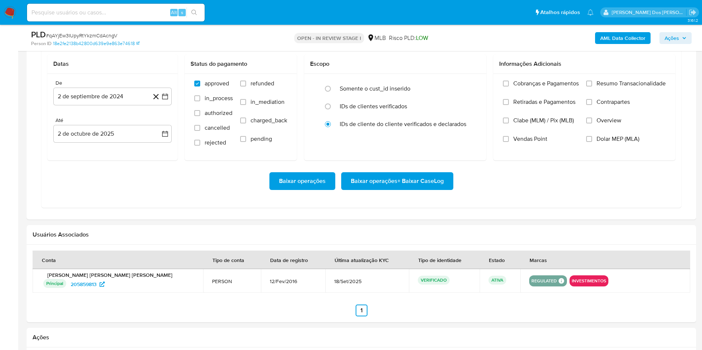
scroll to position [669, 0]
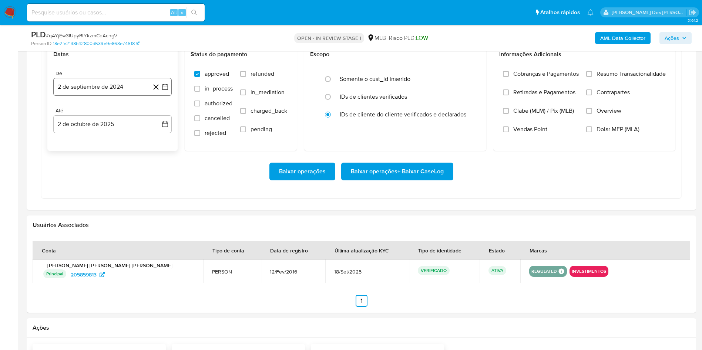
click at [162, 90] on icon "button" at bounding box center [165, 87] width 6 height 6
click at [158, 118] on icon "Mes siguiente" at bounding box center [158, 113] width 9 height 9
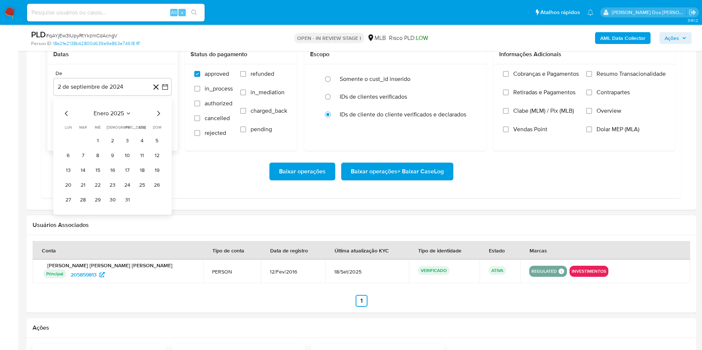
click at [158, 118] on icon "Mes siguiente" at bounding box center [158, 113] width 9 height 9
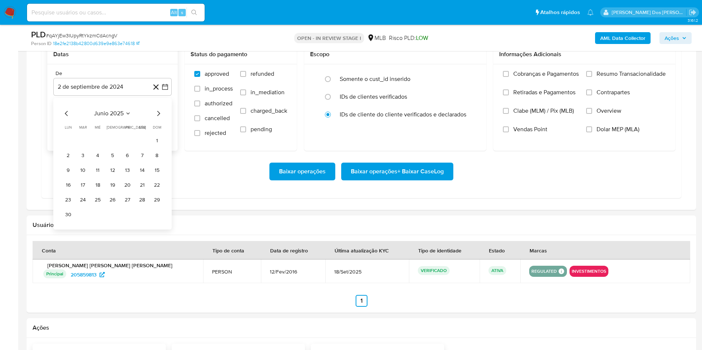
click at [158, 118] on icon "Mes siguiente" at bounding box center [158, 113] width 9 height 9
click at [67, 116] on icon "Mes anterior" at bounding box center [66, 113] width 3 height 5
click at [126, 147] on button "1" at bounding box center [127, 141] width 12 height 12
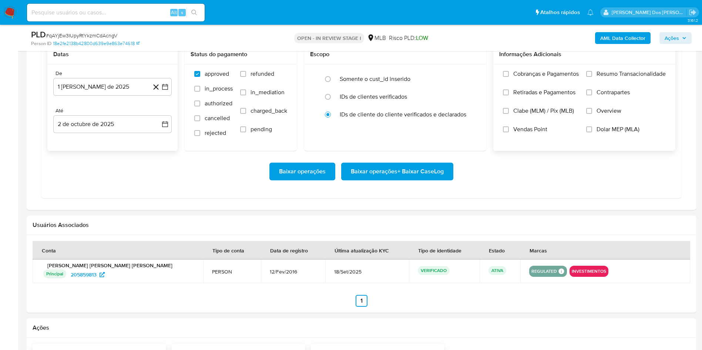
click at [620, 78] on span "Resumo Transacionalidade" at bounding box center [630, 73] width 69 height 7
click at [592, 77] on input "Resumo Transacionalidade" at bounding box center [589, 74] width 6 height 6
click at [423, 180] on span "Baixar operações + Baixar CaseLog" at bounding box center [397, 171] width 93 height 16
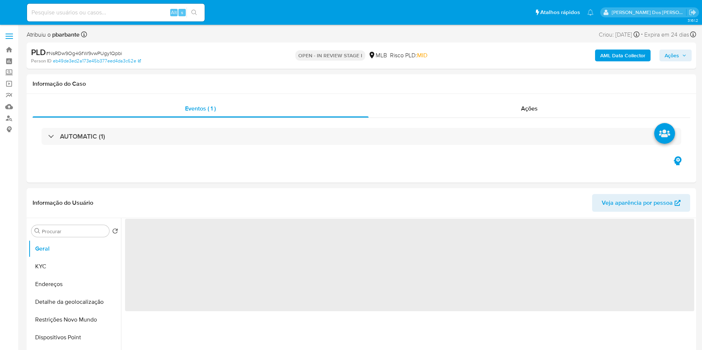
select select "10"
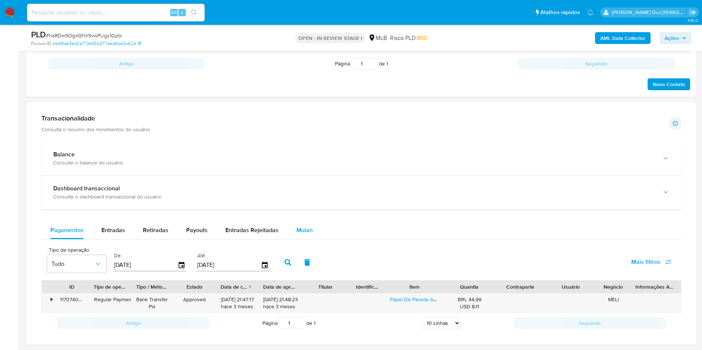
click at [298, 235] on div "Mulan" at bounding box center [304, 231] width 16 height 18
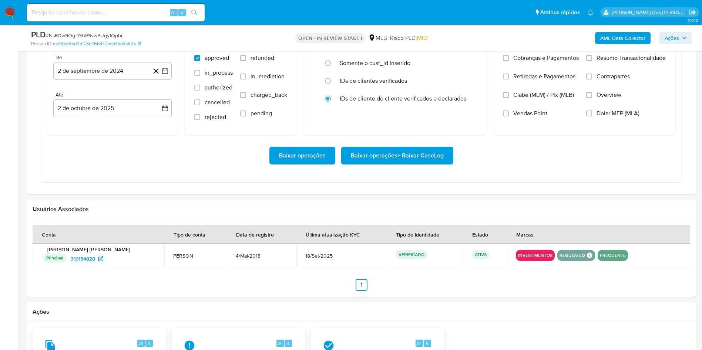
scroll to position [687, 0]
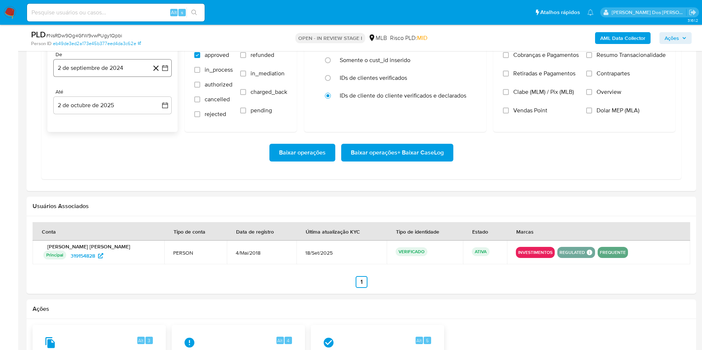
click at [163, 72] on icon "button" at bounding box center [164, 67] width 7 height 7
click at [158, 99] on icon "Mes siguiente" at bounding box center [158, 94] width 9 height 9
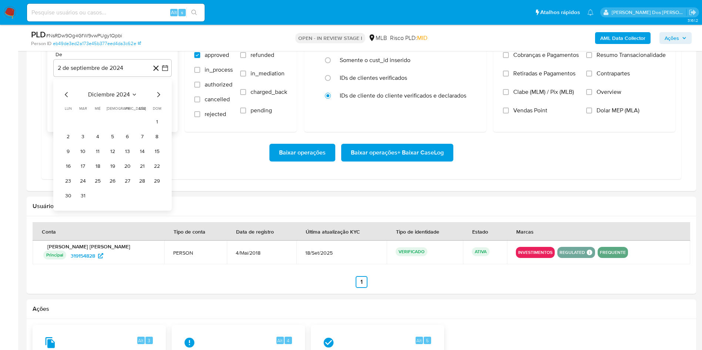
click at [158, 99] on icon "Mes siguiente" at bounding box center [158, 94] width 9 height 9
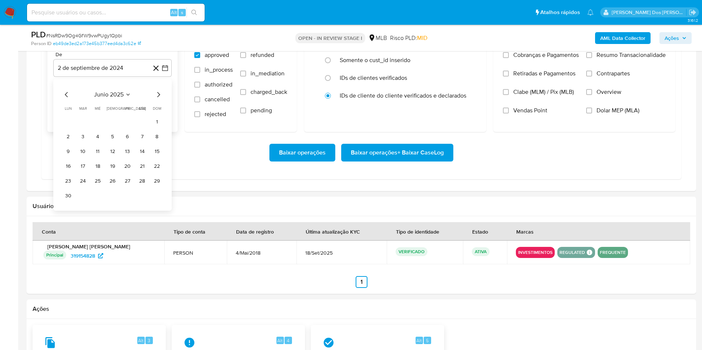
click at [158, 99] on icon "Mes siguiente" at bounding box center [158, 94] width 9 height 9
click at [129, 128] on button "1" at bounding box center [127, 122] width 12 height 12
click at [618, 70] on label "Resumo Transacionalidade" at bounding box center [626, 60] width 80 height 18
click at [592, 58] on input "Resumo Transacionalidade" at bounding box center [589, 55] width 6 height 6
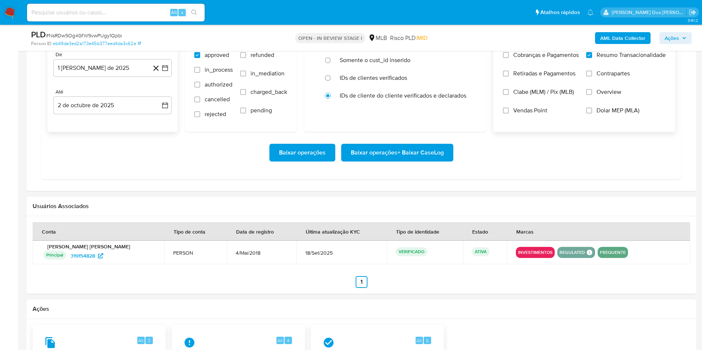
click at [408, 161] on span "Baixar operações + Baixar CaseLog" at bounding box center [397, 153] width 93 height 16
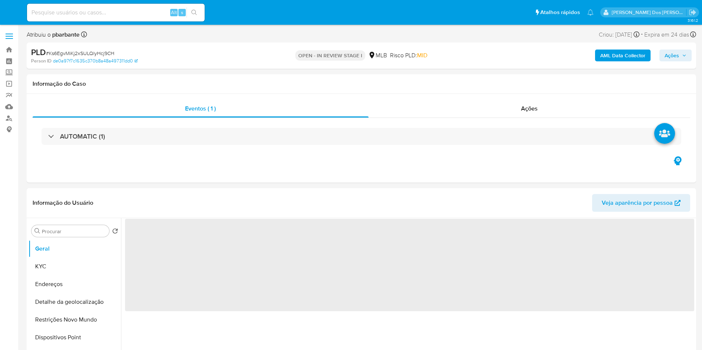
select select "10"
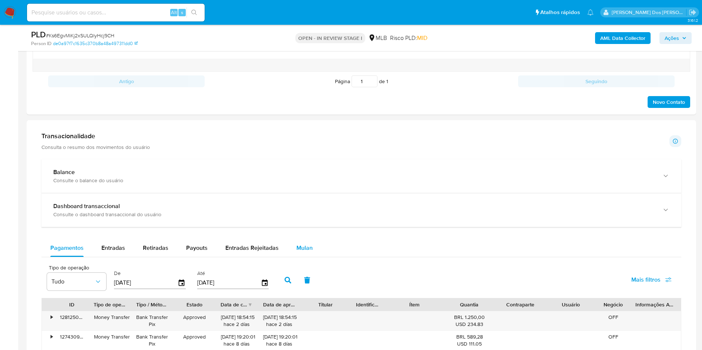
click at [297, 252] on span "Mulan" at bounding box center [304, 248] width 16 height 9
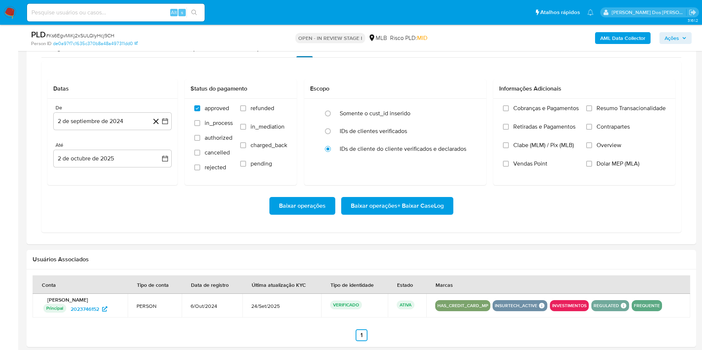
scroll to position [639, 0]
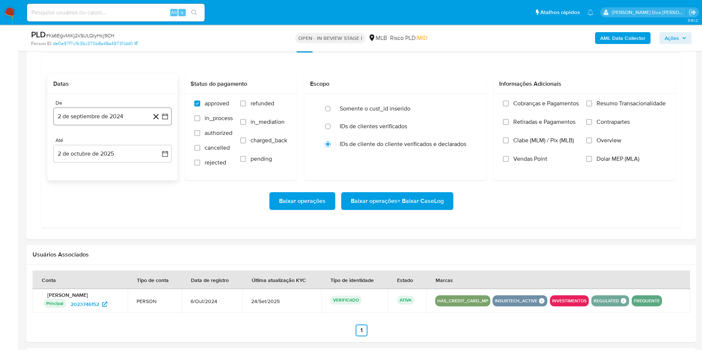
click at [166, 125] on button "2 de septiembre de 2024" at bounding box center [112, 117] width 118 height 18
click at [157, 148] on icon "Mes siguiente" at bounding box center [158, 143] width 9 height 9
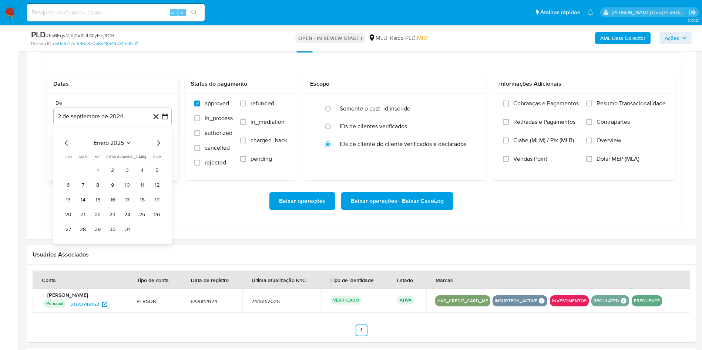
click at [157, 148] on icon "Mes siguiente" at bounding box center [158, 143] width 9 height 9
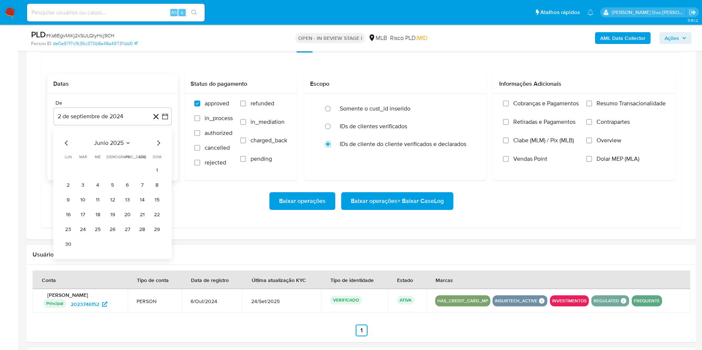
click at [157, 148] on icon "Mes siguiente" at bounding box center [158, 143] width 9 height 9
click at [123, 176] on button "1" at bounding box center [127, 171] width 12 height 12
click at [602, 110] on div "Cobranças e Pagamentos Retiradas e Pagamentos Clabe (MLM) / Pix (MLB) Vendas Po…" at bounding box center [584, 137] width 182 height 86
click at [601, 111] on div "Cobranças e Pagamentos Retiradas e Pagamentos Clabe (MLM) / Pix (MLB) Vendas Po…" at bounding box center [584, 137] width 182 height 86
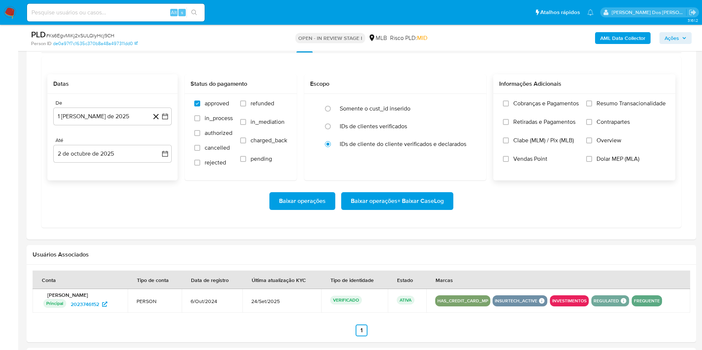
click at [599, 107] on span "Resumo Transacionalidade" at bounding box center [630, 103] width 69 height 7
click at [592, 107] on input "Resumo Transacionalidade" at bounding box center [589, 104] width 6 height 6
click at [415, 222] on div "Baixar operações Baixar operações + Baixar CaseLog" at bounding box center [361, 200] width 628 height 41
click at [419, 207] on div "Baixar operações Baixar operações + Baixar CaseLog" at bounding box center [361, 200] width 628 height 41
click at [411, 209] on span "Baixar operações + Baixar CaseLog" at bounding box center [397, 201] width 93 height 16
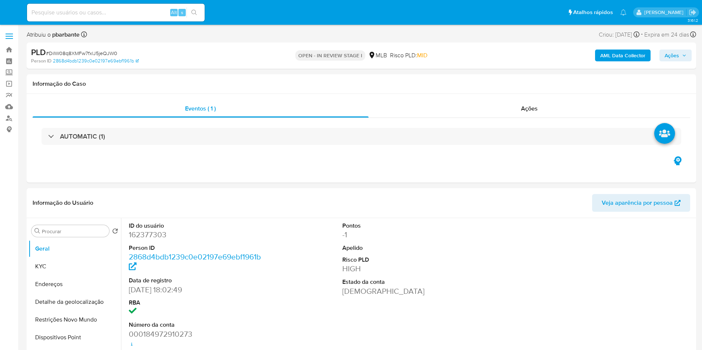
select select "10"
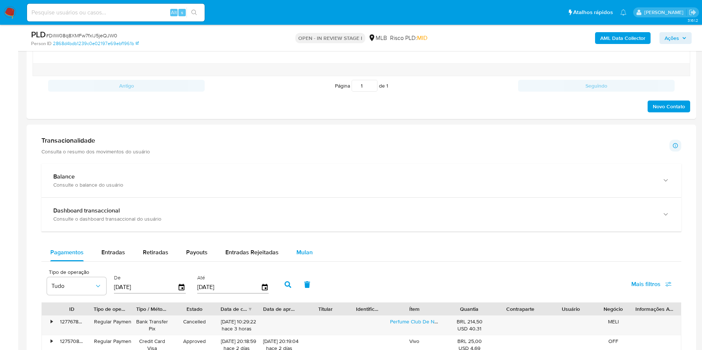
scroll to position [430, 0]
click at [302, 261] on div "Mulan" at bounding box center [304, 252] width 16 height 18
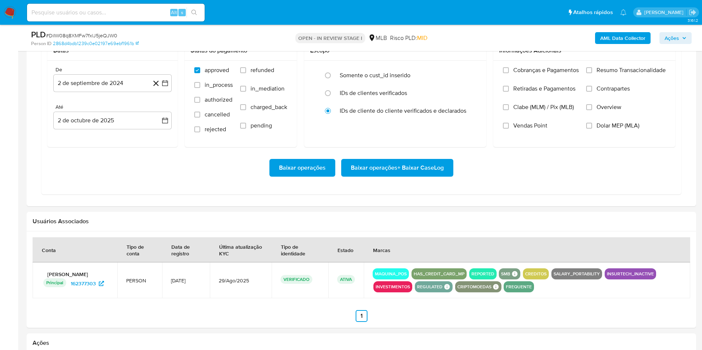
scroll to position [673, 0]
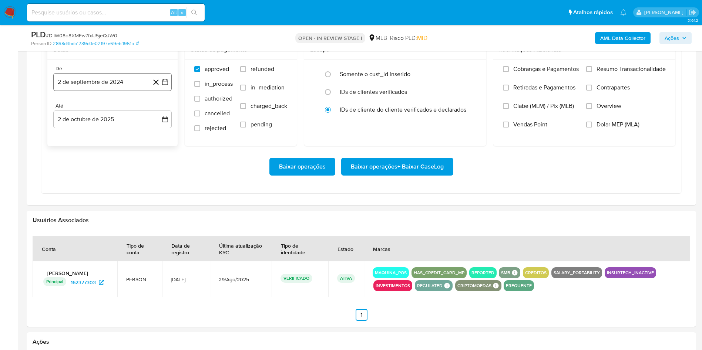
click at [169, 91] on button "2 de septiembre de 2024" at bounding box center [112, 82] width 118 height 18
click at [158, 113] on icon "Mes siguiente" at bounding box center [158, 108] width 9 height 9
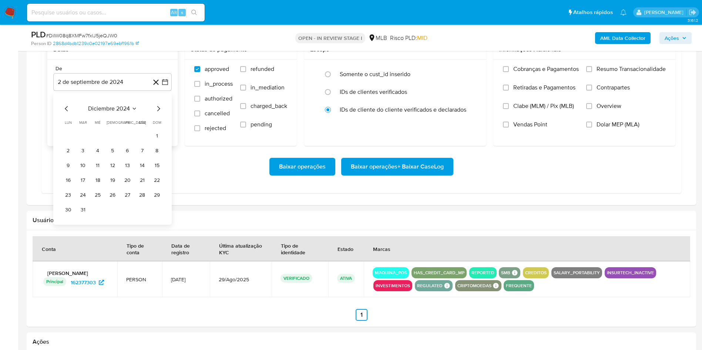
click at [158, 113] on icon "Mes siguiente" at bounding box center [158, 108] width 9 height 9
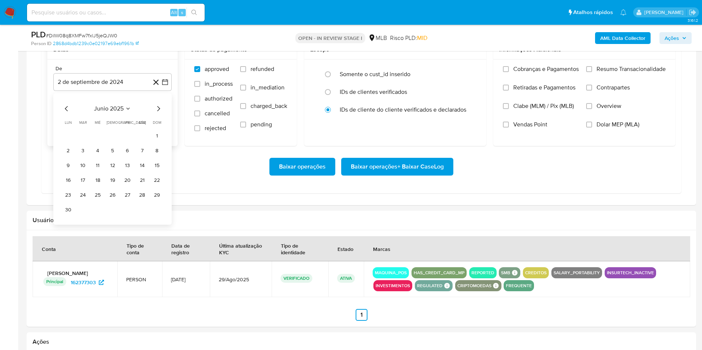
click at [158, 113] on icon "Mes siguiente" at bounding box center [158, 108] width 9 height 9
click at [126, 142] on button "1" at bounding box center [127, 136] width 12 height 12
click at [598, 73] on span "Resumo Transacionalidade" at bounding box center [630, 68] width 69 height 7
click at [592, 72] on input "Resumo Transacionalidade" at bounding box center [589, 69] width 6 height 6
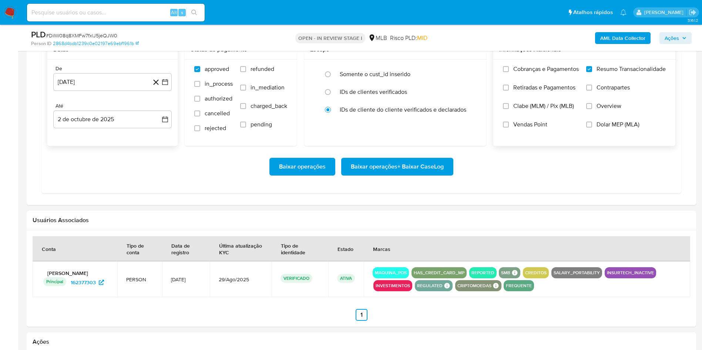
click at [423, 175] on span "Baixar operações + Baixar CaseLog" at bounding box center [397, 167] width 93 height 16
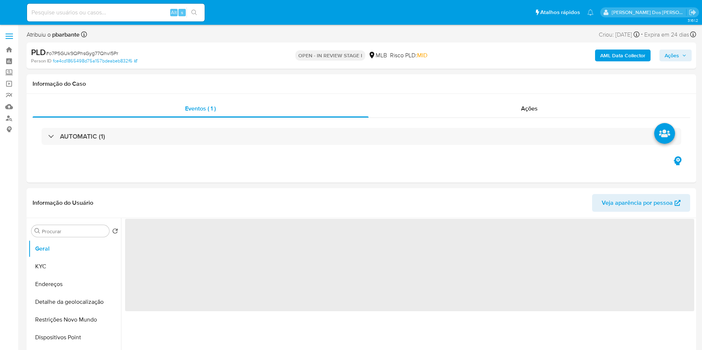
select select "10"
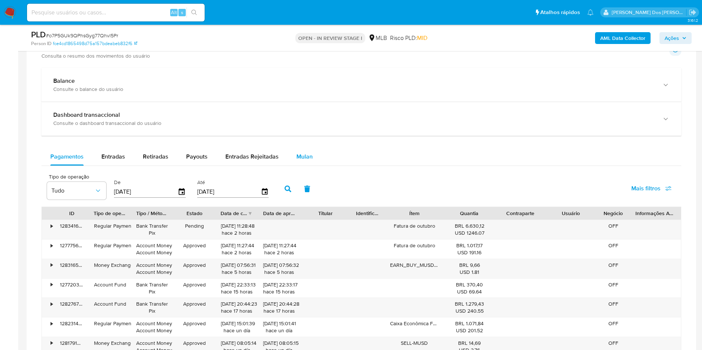
click at [310, 166] on button "Mulan" at bounding box center [304, 157] width 34 height 18
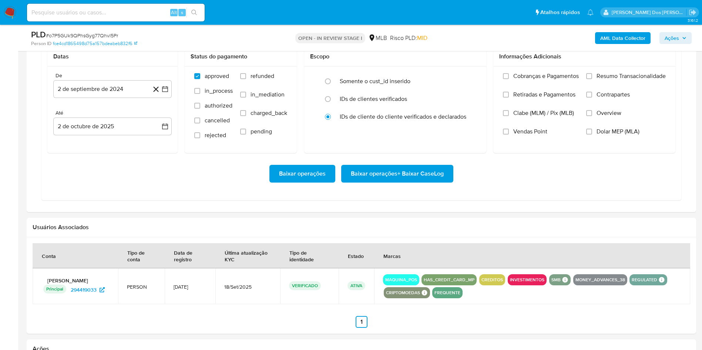
scroll to position [630, 0]
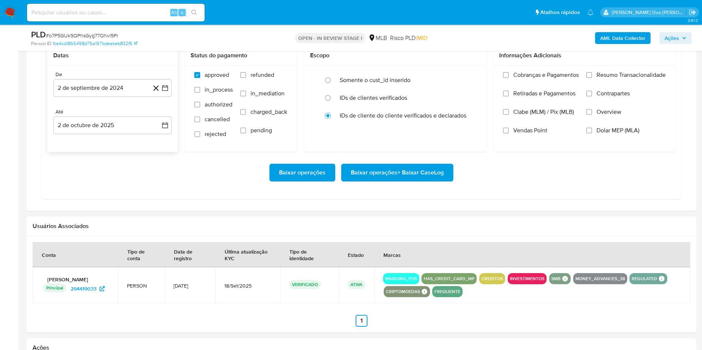
click at [167, 78] on div "De" at bounding box center [112, 74] width 118 height 7
click at [166, 92] on icon "button" at bounding box center [164, 87] width 7 height 7
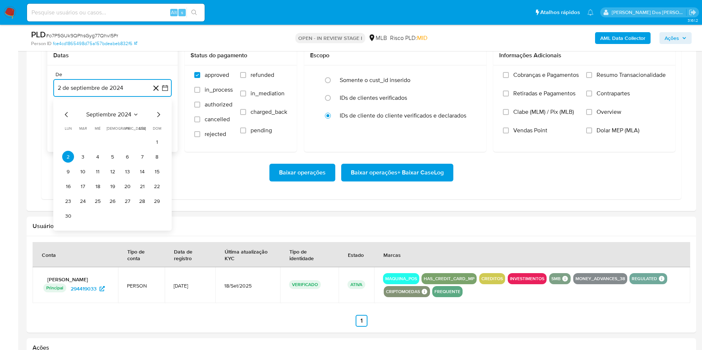
click at [158, 119] on icon "Mes siguiente" at bounding box center [158, 114] width 9 height 9
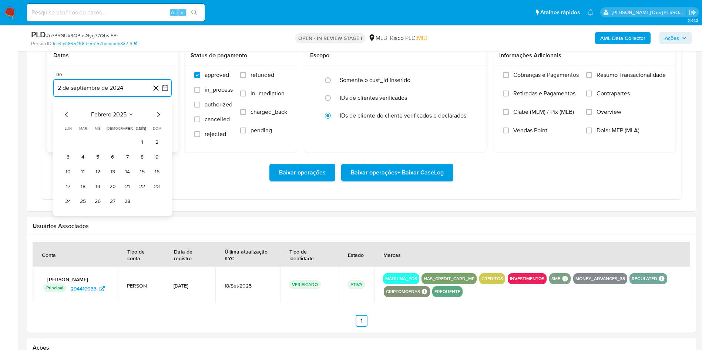
click at [158, 119] on icon "Mes siguiente" at bounding box center [158, 114] width 9 height 9
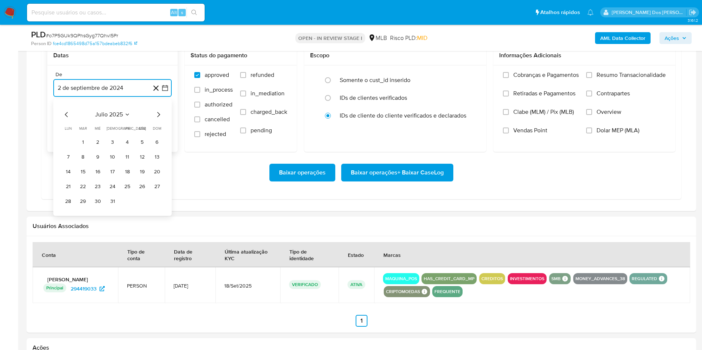
click at [158, 119] on icon "Mes siguiente" at bounding box center [158, 114] width 9 height 9
click at [129, 148] on button "1" at bounding box center [127, 142] width 12 height 12
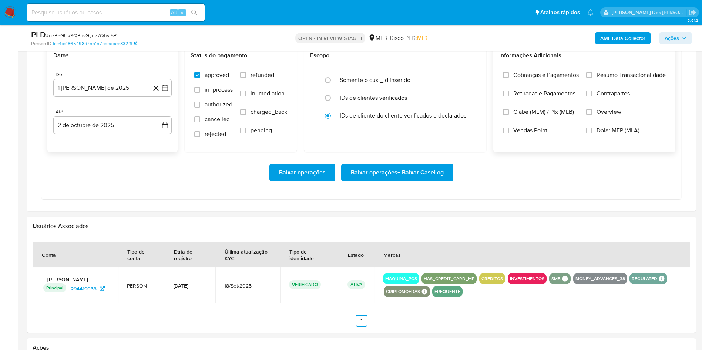
click at [625, 79] on span "Resumo Transacionalidade" at bounding box center [630, 74] width 69 height 7
click at [592, 78] on input "Resumo Transacionalidade" at bounding box center [589, 75] width 6 height 6
click at [428, 181] on span "Baixar operações + Baixar CaseLog" at bounding box center [397, 173] width 93 height 16
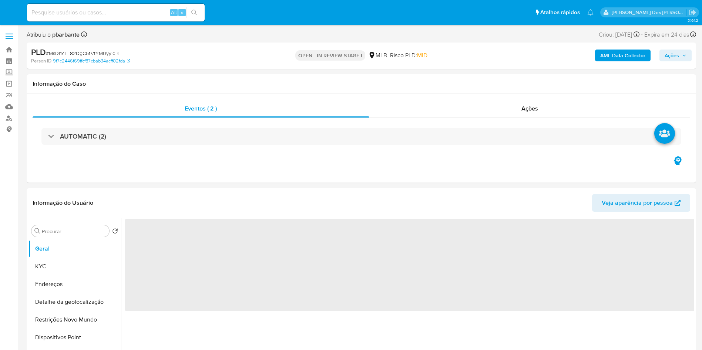
select select "10"
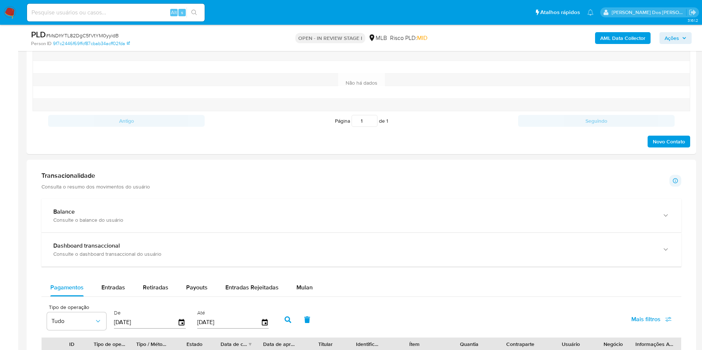
scroll to position [402, 0]
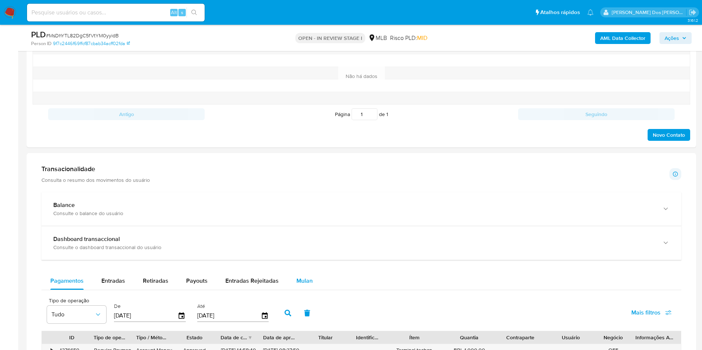
click at [307, 285] on span "Mulan" at bounding box center [304, 281] width 16 height 9
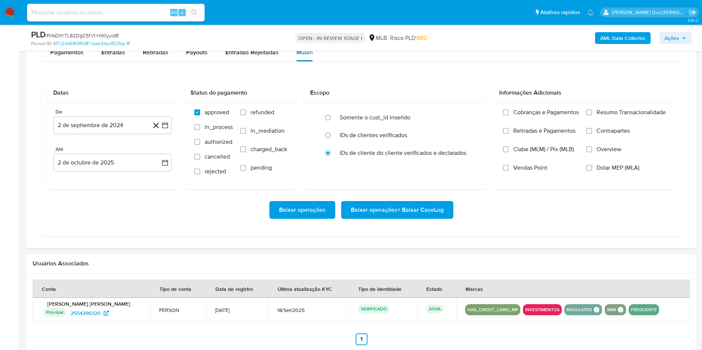
scroll to position [656, 0]
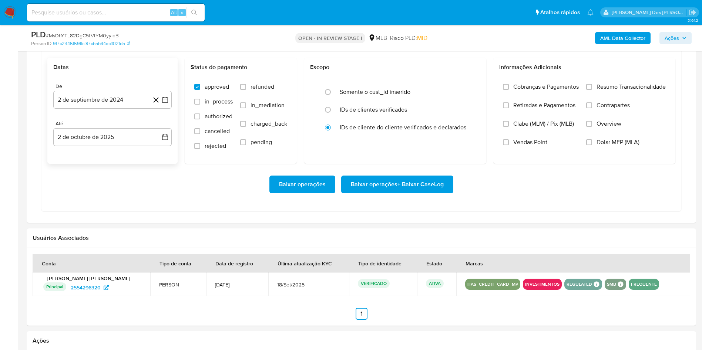
click at [174, 108] on div "De 2 de septiembre de 2024 [DATE] Até 2 de octubre de 2025 [DATE]" at bounding box center [112, 120] width 130 height 87
click at [168, 104] on icon "button" at bounding box center [164, 99] width 7 height 7
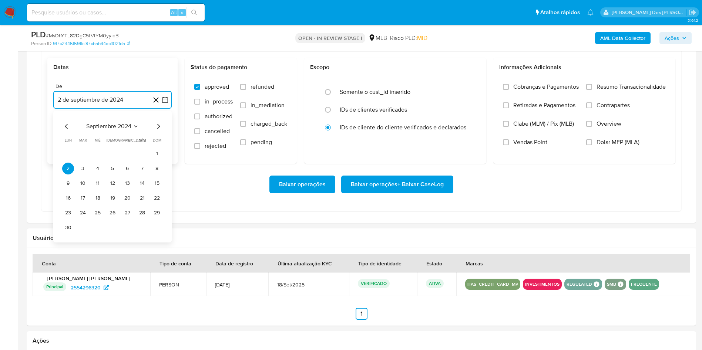
click at [162, 131] on icon "Mes siguiente" at bounding box center [158, 126] width 9 height 9
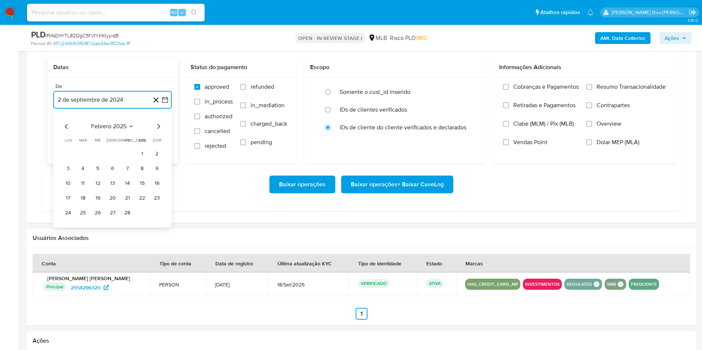
click at [162, 131] on icon "Mes siguiente" at bounding box center [158, 126] width 9 height 9
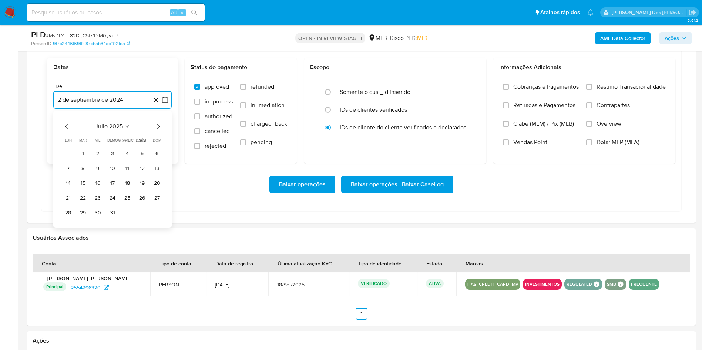
click at [162, 131] on icon "Mes siguiente" at bounding box center [158, 126] width 9 height 9
click at [65, 131] on icon "Mes anterior" at bounding box center [66, 126] width 9 height 9
click at [128, 160] on button "1" at bounding box center [127, 154] width 12 height 12
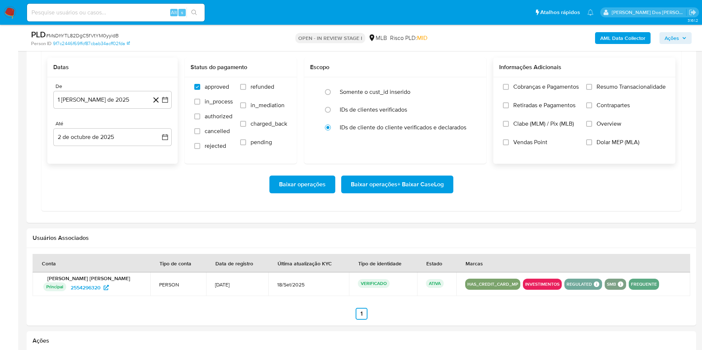
click at [619, 91] on span "Resumo Transacionalidade" at bounding box center [630, 86] width 69 height 7
click at [592, 90] on input "Resumo Transacionalidade" at bounding box center [589, 87] width 6 height 6
click at [420, 189] on div "Baixar operações Baixar operações + Baixar CaseLog" at bounding box center [361, 184] width 628 height 41
click at [415, 192] on span "Baixar operações + Baixar CaseLog" at bounding box center [397, 184] width 93 height 16
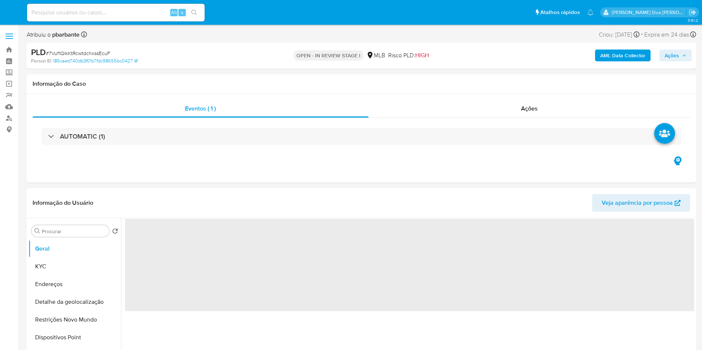
select select "10"
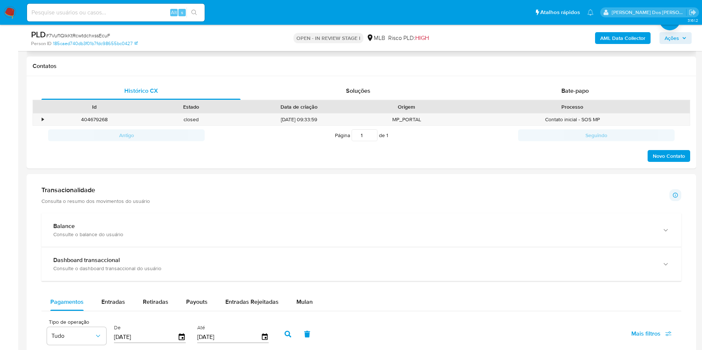
scroll to position [339, 0]
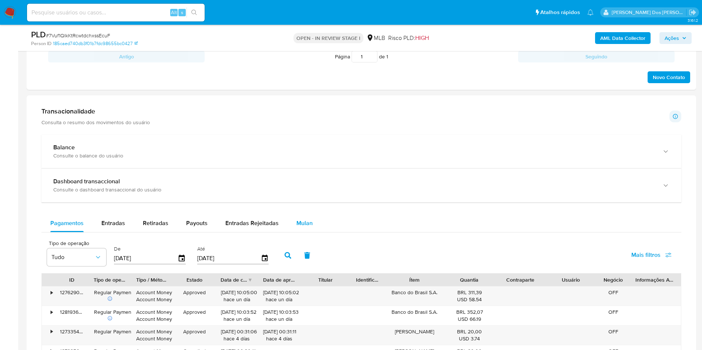
click at [289, 232] on button "Mulan" at bounding box center [304, 223] width 34 height 18
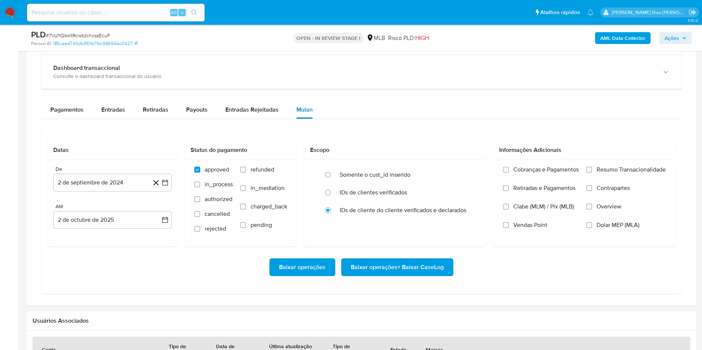
scroll to position [523, 0]
click at [166, 191] on button "2 de septiembre de 2024" at bounding box center [112, 182] width 118 height 18
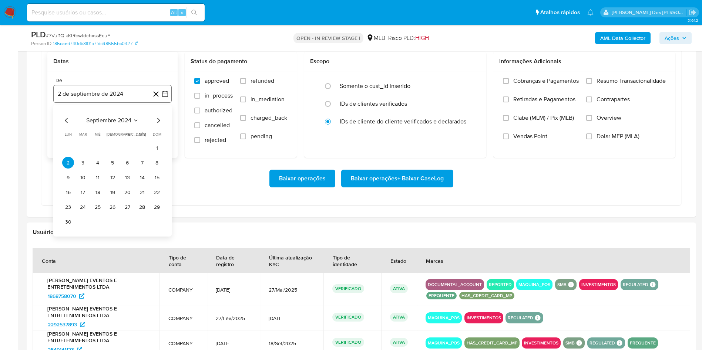
scroll to position [634, 0]
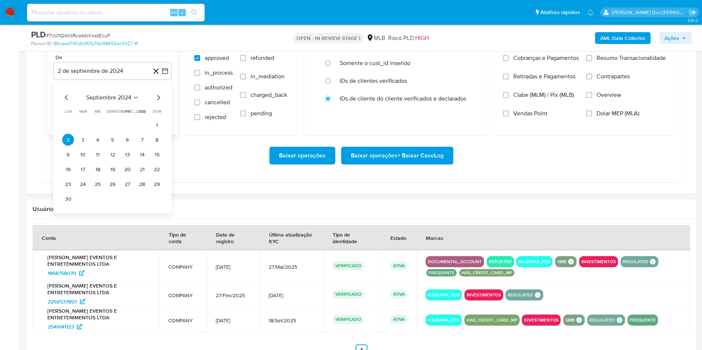
click at [160, 102] on icon "Mes siguiente" at bounding box center [158, 97] width 9 height 9
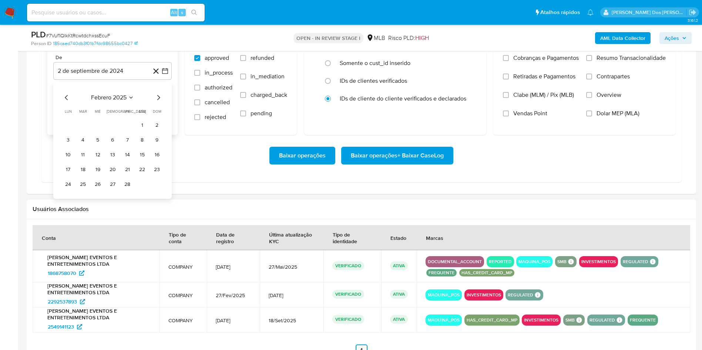
click at [160, 102] on icon "Mes siguiente" at bounding box center [158, 97] width 9 height 9
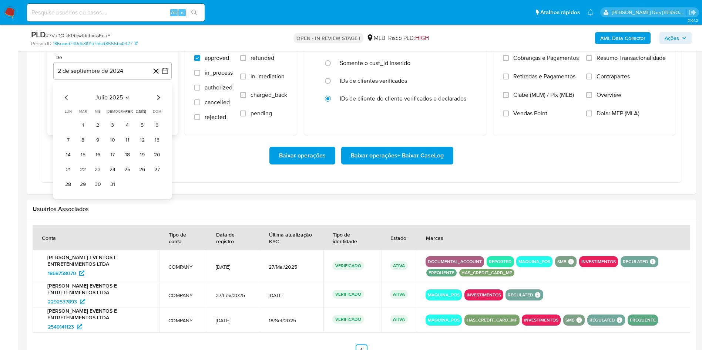
click at [160, 102] on icon "Mes siguiente" at bounding box center [158, 97] width 9 height 9
click at [126, 131] on button "1" at bounding box center [127, 125] width 12 height 12
click at [595, 67] on label "Resumo Transacionalidade" at bounding box center [626, 63] width 80 height 18
click at [592, 61] on input "Resumo Transacionalidade" at bounding box center [589, 58] width 6 height 6
click at [399, 164] on span "Baixar operações + Baixar CaseLog" at bounding box center [397, 156] width 93 height 16
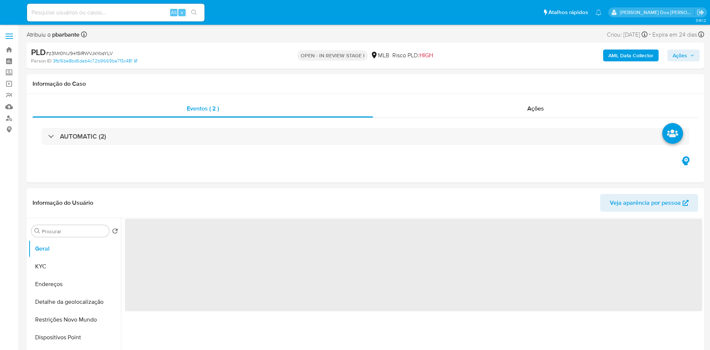
select select "10"
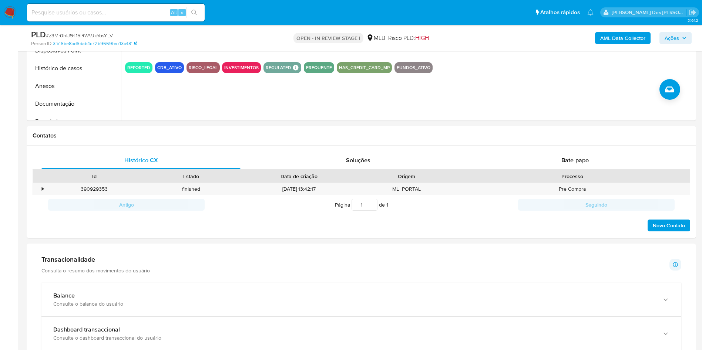
scroll to position [265, 0]
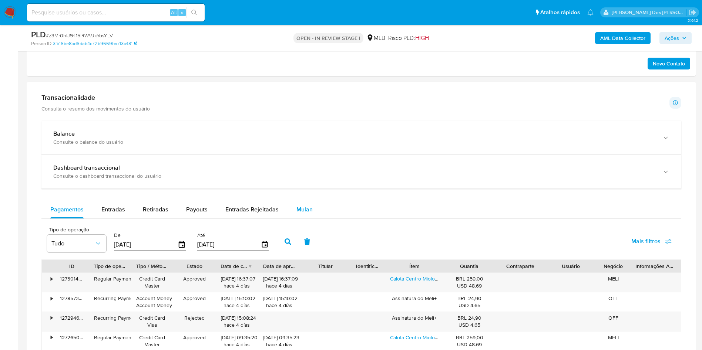
click at [308, 214] on span "Mulan" at bounding box center [304, 209] width 16 height 9
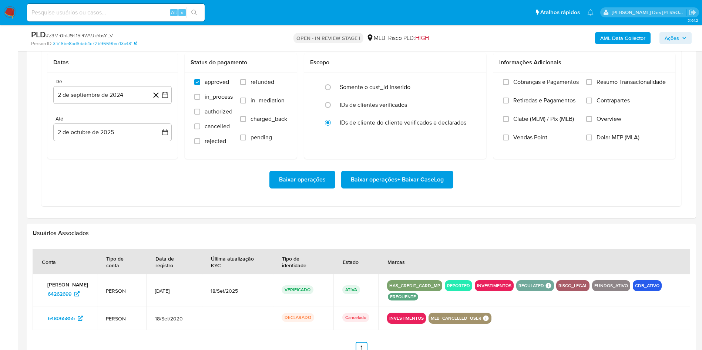
scroll to position [612, 0]
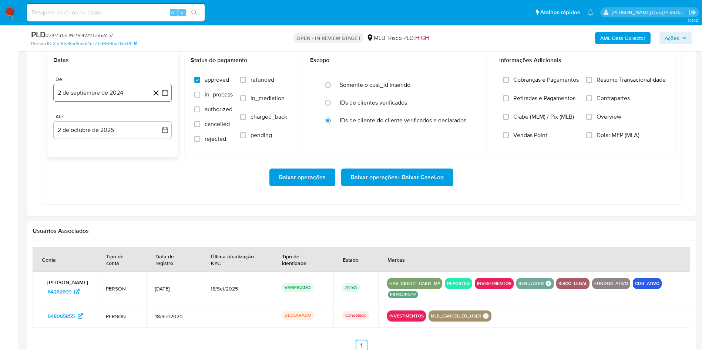
click at [163, 101] on button "2 de septiembre de 2024" at bounding box center [112, 93] width 118 height 18
click at [159, 124] on icon "Mes siguiente" at bounding box center [158, 119] width 9 height 9
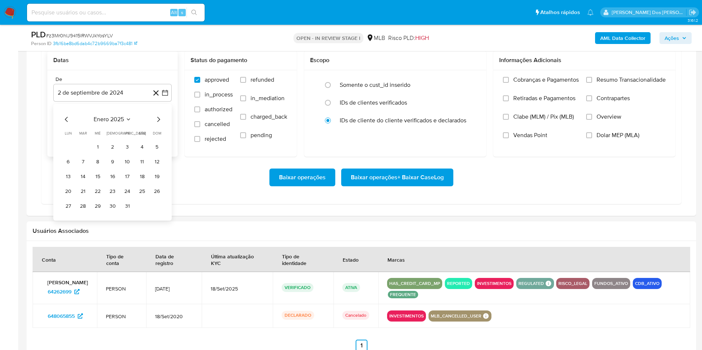
click at [159, 124] on icon "Mes siguiente" at bounding box center [158, 119] width 9 height 9
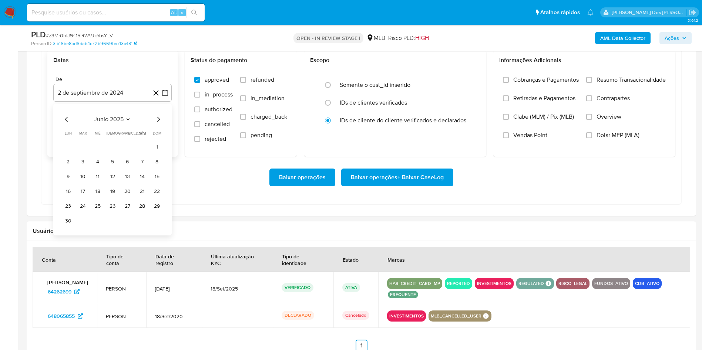
click at [159, 124] on icon "Mes siguiente" at bounding box center [158, 119] width 9 height 9
click at [130, 153] on button "1" at bounding box center [127, 147] width 12 height 12
click at [615, 84] on span "Resumo Transacionalidade" at bounding box center [630, 79] width 69 height 7
click at [592, 83] on input "Resumo Transacionalidade" at bounding box center [589, 80] width 6 height 6
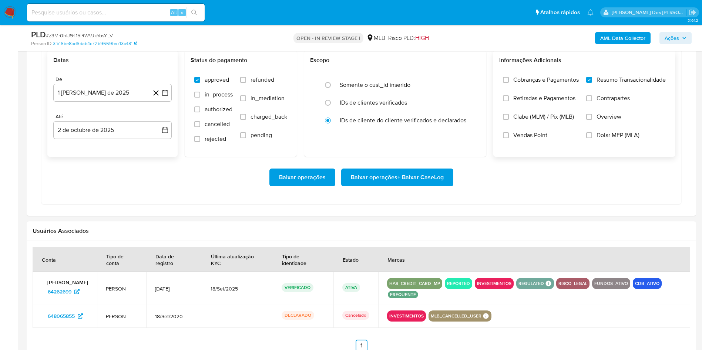
click at [425, 186] on span "Baixar operações + Baixar CaseLog" at bounding box center [397, 177] width 93 height 16
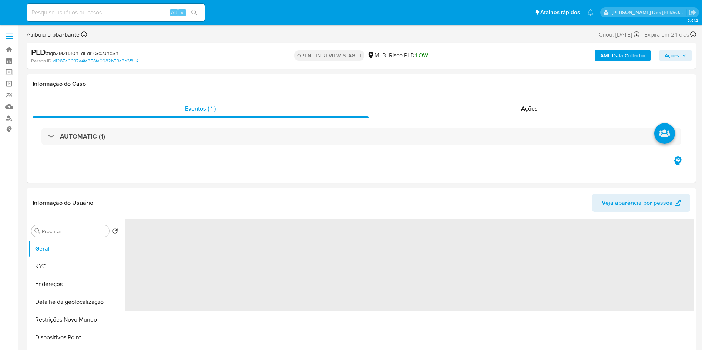
select select "10"
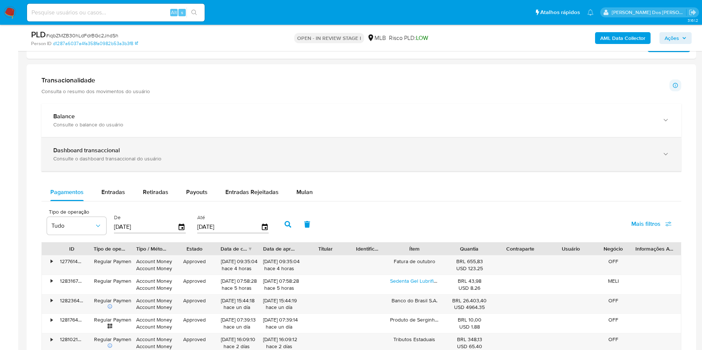
scroll to position [491, 0]
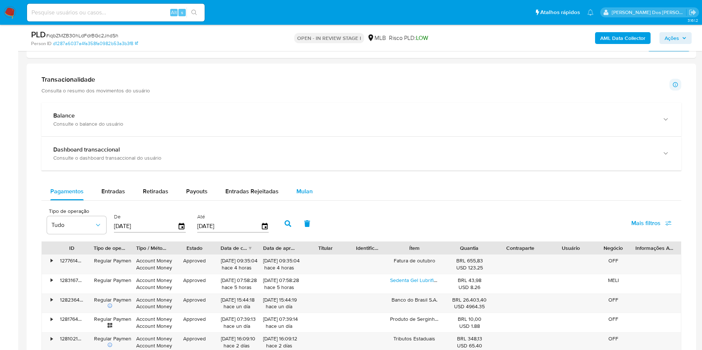
click at [308, 196] on span "Mulan" at bounding box center [304, 191] width 16 height 9
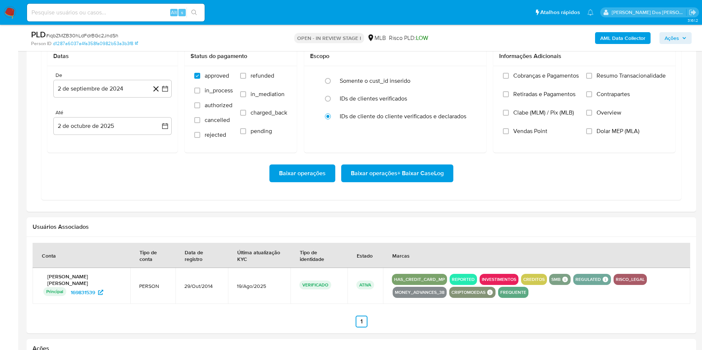
scroll to position [666, 0]
click at [166, 98] on button "2 de septiembre de 2024" at bounding box center [112, 89] width 118 height 18
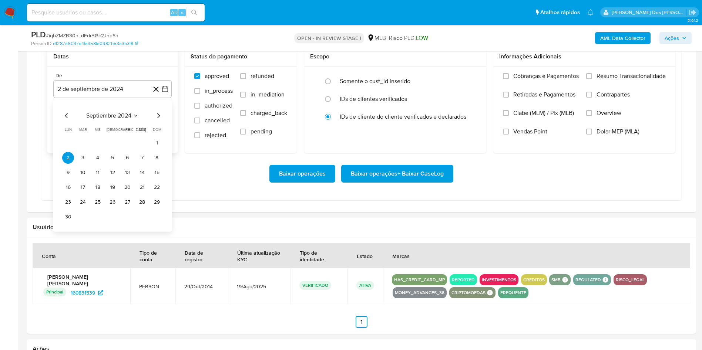
click at [162, 120] on icon "Mes siguiente" at bounding box center [158, 115] width 9 height 9
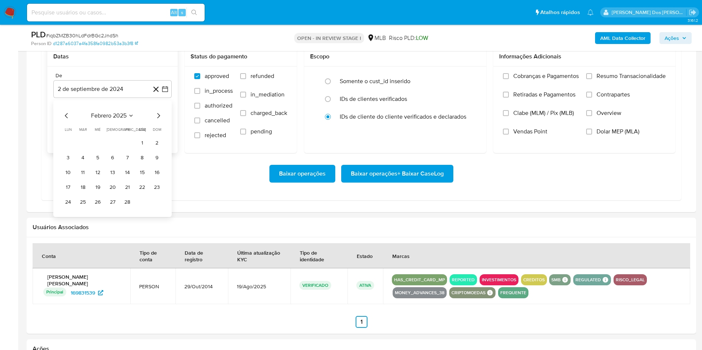
click at [162, 120] on icon "Mes siguiente" at bounding box center [158, 115] width 9 height 9
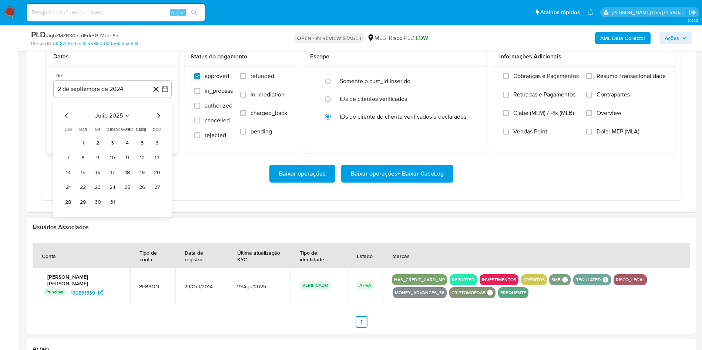
click at [162, 120] on icon "Mes siguiente" at bounding box center [158, 115] width 9 height 9
click at [131, 149] on button "1" at bounding box center [127, 143] width 12 height 12
click at [604, 84] on div "Cobranças e Pagamentos Retiradas e Pagamentos Clabe (MLM) / Pix (MLB) Vendas Po…" at bounding box center [584, 110] width 182 height 86
click at [601, 84] on div "Cobranças e Pagamentos Retiradas e Pagamentos Clabe (MLM) / Pix (MLB) Vendas Po…" at bounding box center [584, 110] width 182 height 86
click at [588, 79] on input "Resumo Transacionalidade" at bounding box center [589, 76] width 6 height 6
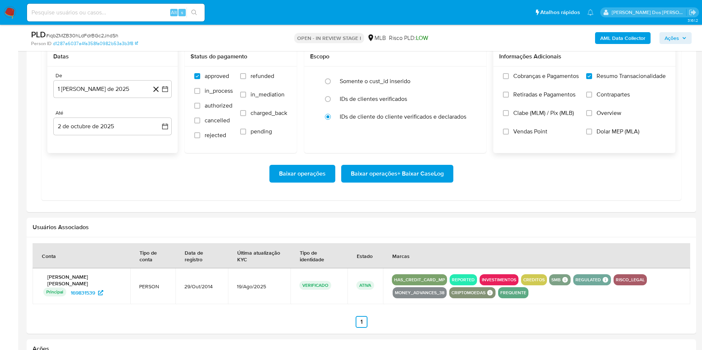
click at [389, 182] on span "Baixar operações + Baixar CaseLog" at bounding box center [397, 174] width 93 height 16
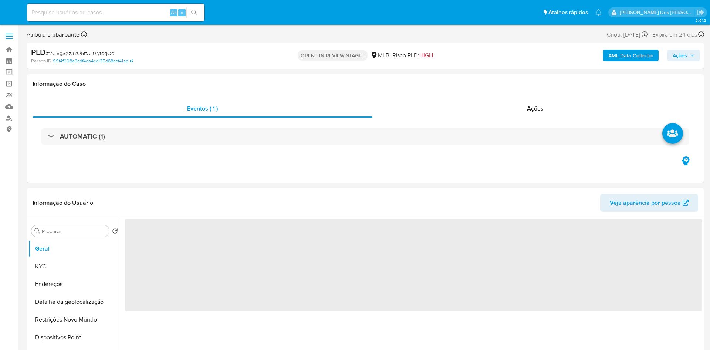
select select "10"
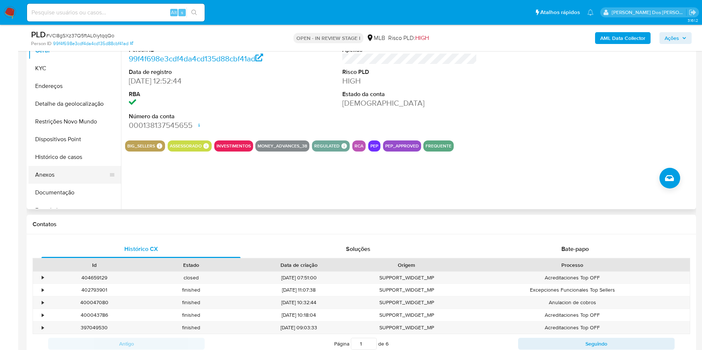
scroll to position [173, 0]
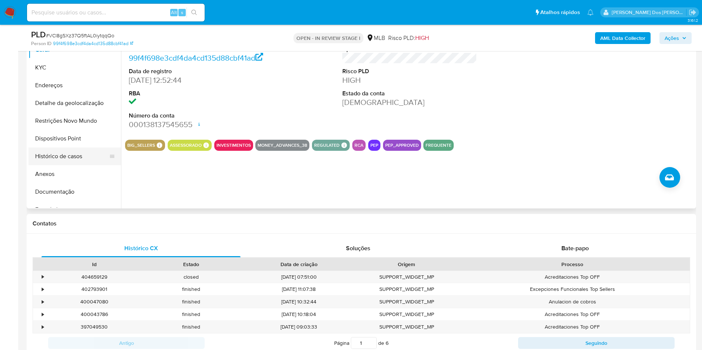
click at [77, 165] on button "Histórico de casos" at bounding box center [71, 157] width 87 height 18
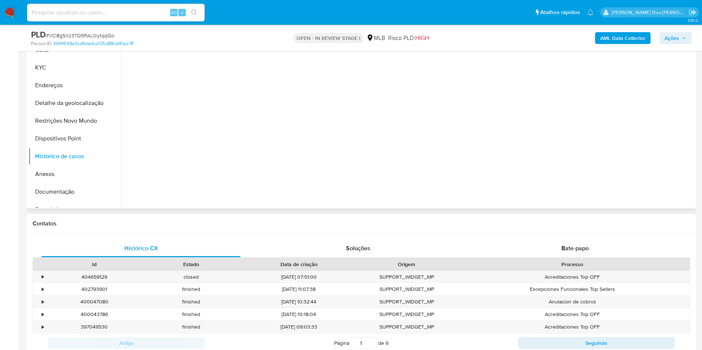
scroll to position [103, 0]
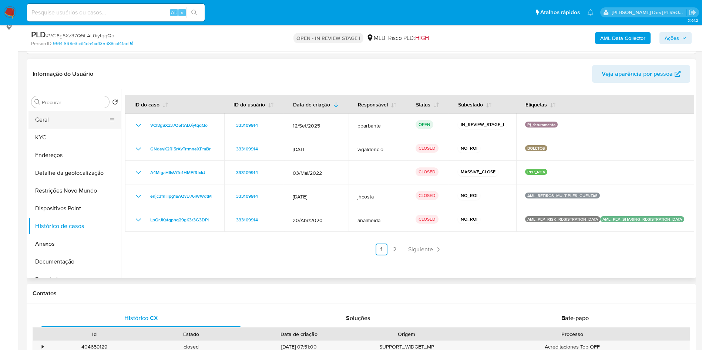
click at [64, 129] on button "Geral" at bounding box center [71, 120] width 87 height 18
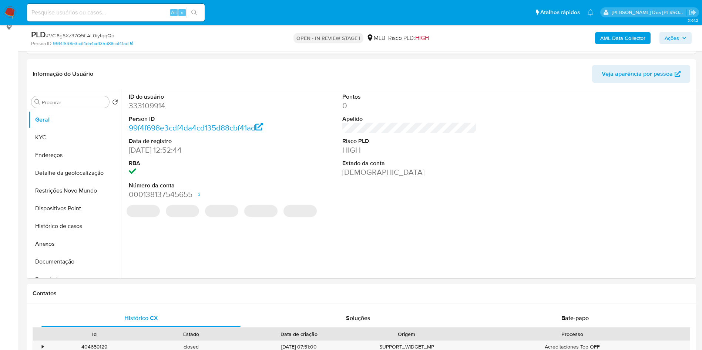
click at [148, 111] on dd "333109914" at bounding box center [196, 106] width 135 height 10
copy dd "333109914"
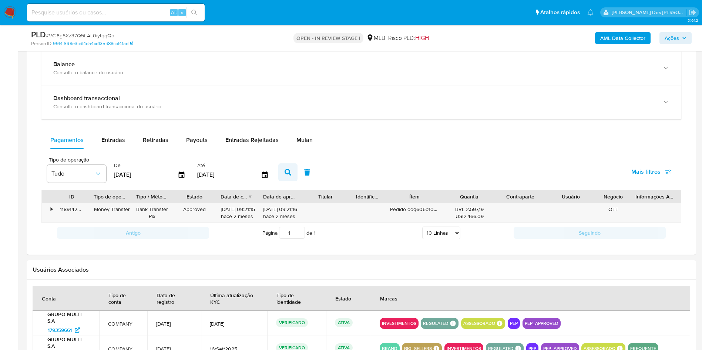
scroll to position [541, 0]
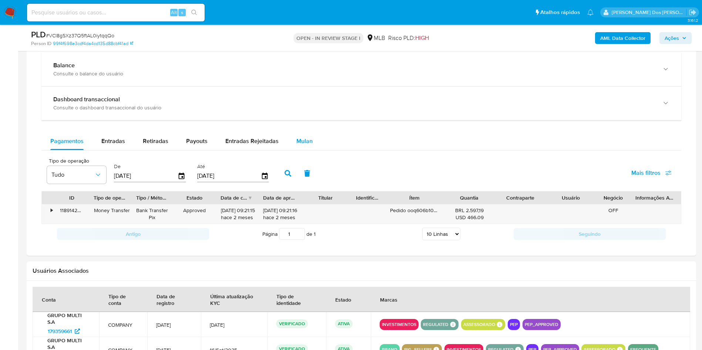
click at [296, 150] on div "Mulan" at bounding box center [304, 141] width 16 height 18
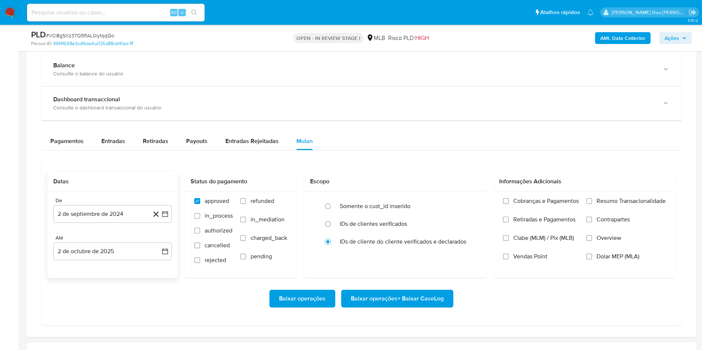
click at [174, 231] on div "De 2 de septiembre de 2024 2-09-2024 Até 2 de octubre de 2025 2-10-2025" at bounding box center [112, 235] width 130 height 87
click at [168, 223] on button "2 de septiembre de 2024" at bounding box center [112, 214] width 118 height 18
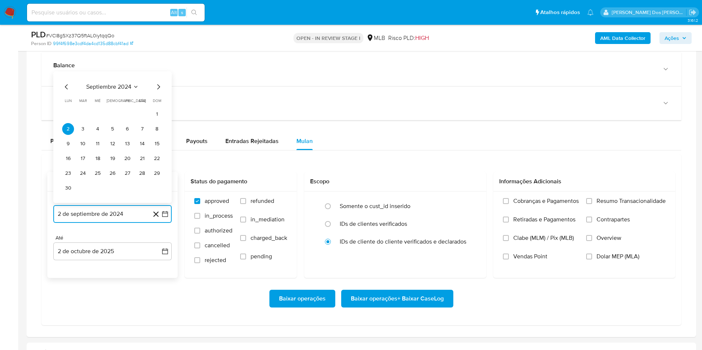
click at [158, 91] on icon "Mes siguiente" at bounding box center [158, 86] width 9 height 9
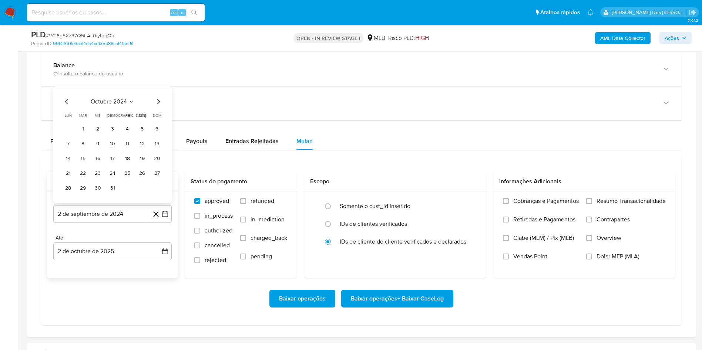
click at [158, 98] on div "octubre 2024 octubre 2024 lun lunes mar martes mié miércoles jue jueves vie vie…" at bounding box center [112, 144] width 118 height 117
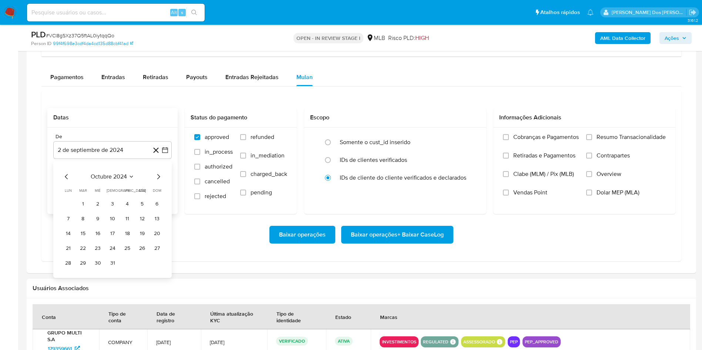
scroll to position [609, 0]
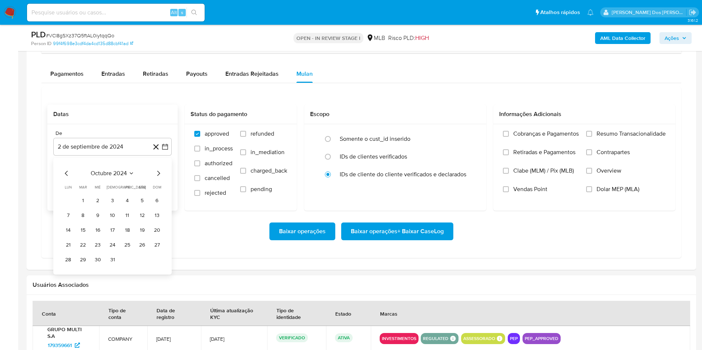
click at [159, 178] on icon "Mes siguiente" at bounding box center [158, 173] width 9 height 9
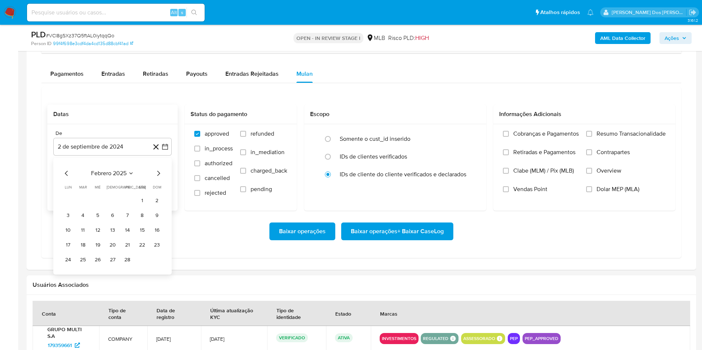
click at [159, 178] on icon "Mes siguiente" at bounding box center [158, 173] width 9 height 9
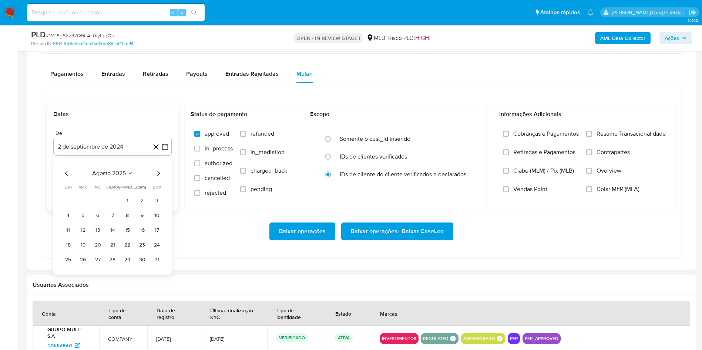
click at [159, 178] on icon "Mes siguiente" at bounding box center [158, 173] width 9 height 9
click at [69, 207] on button "1" at bounding box center [68, 201] width 12 height 12
click at [631, 138] on span "Resumo Transacionalidade" at bounding box center [630, 133] width 69 height 7
click at [592, 137] on input "Resumo Transacionalidade" at bounding box center [589, 134] width 6 height 6
click at [400, 240] on span "Baixar operações + Baixar CaseLog" at bounding box center [397, 231] width 93 height 16
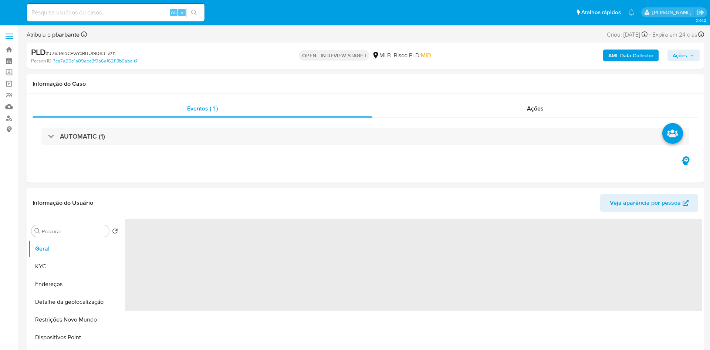
select select "10"
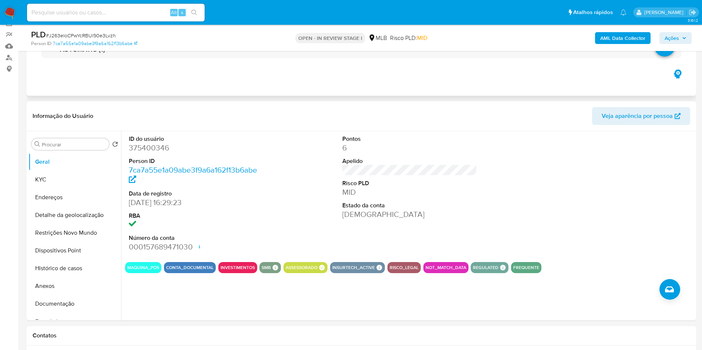
scroll to position [61, 0]
click at [160, 165] on dl "ID do usuário 375400346 Person ID 7ca7a55e1a09abe3f9a6a162f13b6abe Data de regi…" at bounding box center [196, 194] width 135 height 118
click at [156, 153] on dd "375400346" at bounding box center [196, 147] width 135 height 10
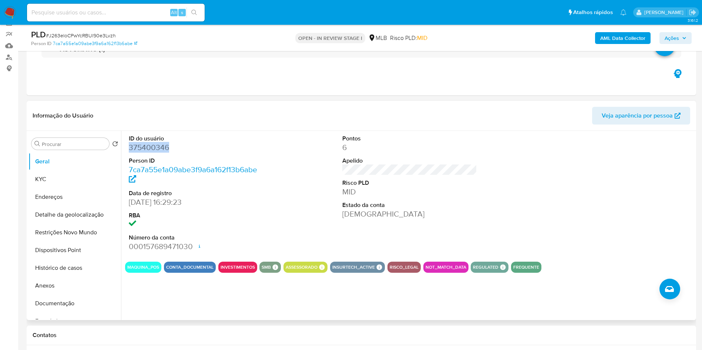
copy dd "375400346"
click at [85, 277] on button "Histórico de casos" at bounding box center [71, 268] width 87 height 18
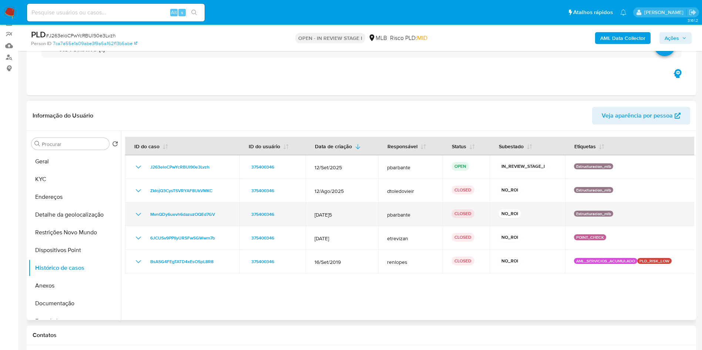
click at [140, 219] on icon "Mostrar/Ocultar" at bounding box center [138, 214] width 9 height 9
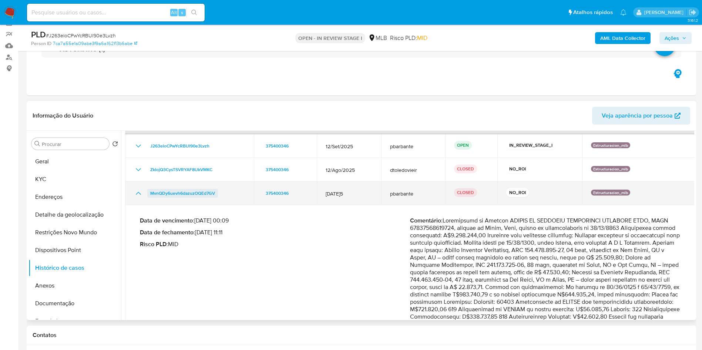
scroll to position [22, 0]
drag, startPoint x: 238, startPoint y: 207, endPoint x: 139, endPoint y: 213, distance: 98.9
click at [139, 205] on td "MvnQDy6uevh6dazuzOQEd7GV" at bounding box center [189, 193] width 129 height 24
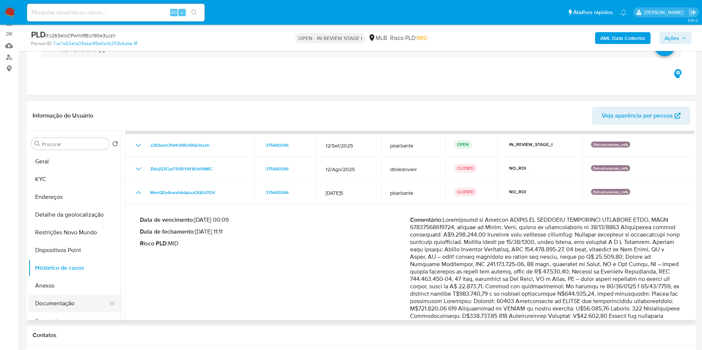
click at [61, 312] on button "Documentação" at bounding box center [71, 304] width 87 height 18
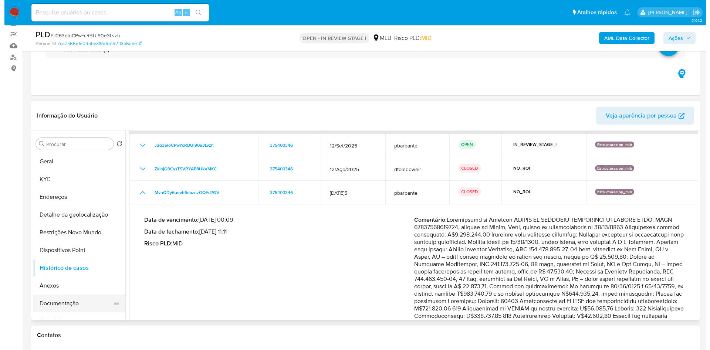
scroll to position [0, 0]
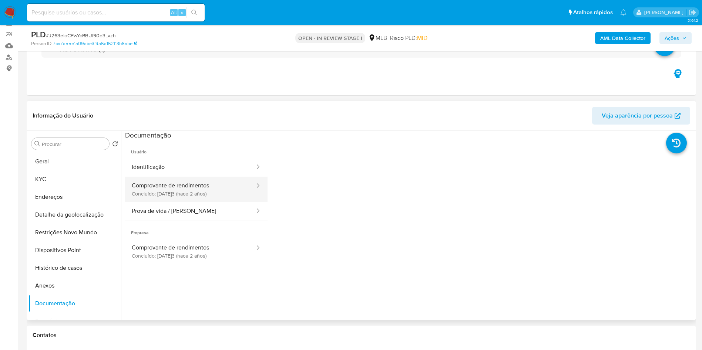
click at [195, 197] on button "Comprovante de rendimentos Concluído: [DATE] (hace 2 años)" at bounding box center [190, 189] width 131 height 25
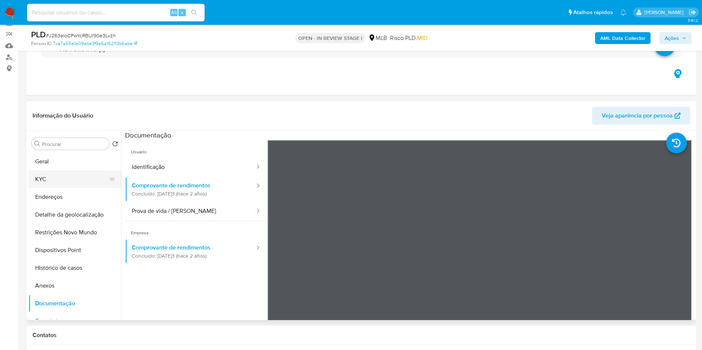
click at [51, 188] on button "KYC" at bounding box center [71, 179] width 87 height 18
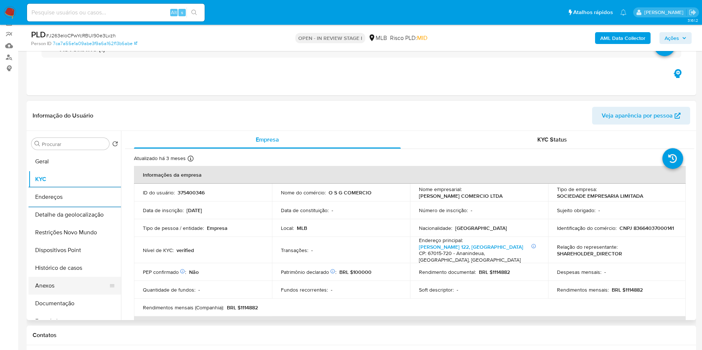
click at [54, 294] on button "Anexos" at bounding box center [71, 286] width 87 height 18
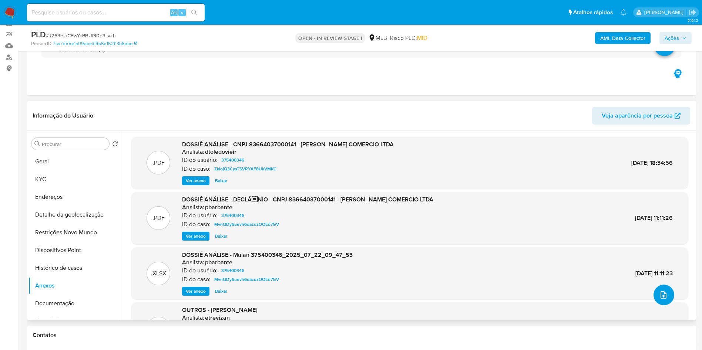
click at [658, 305] on button "upload-file" at bounding box center [663, 295] width 21 height 21
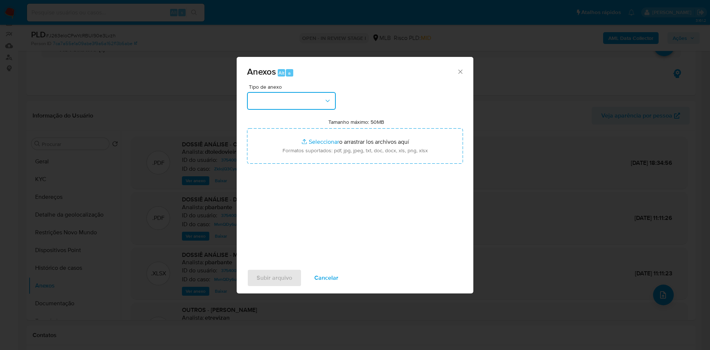
click at [277, 92] on button "button" at bounding box center [291, 101] width 89 height 18
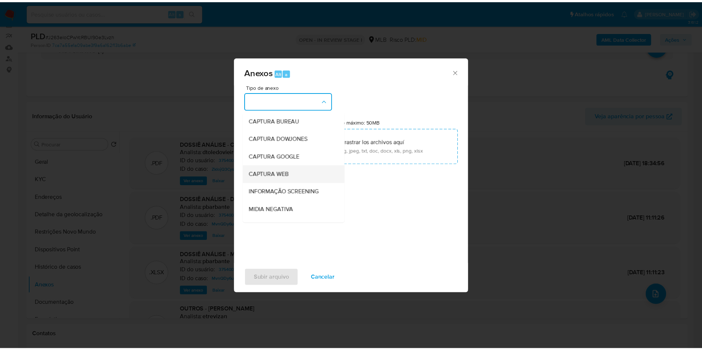
scroll to position [99, 0]
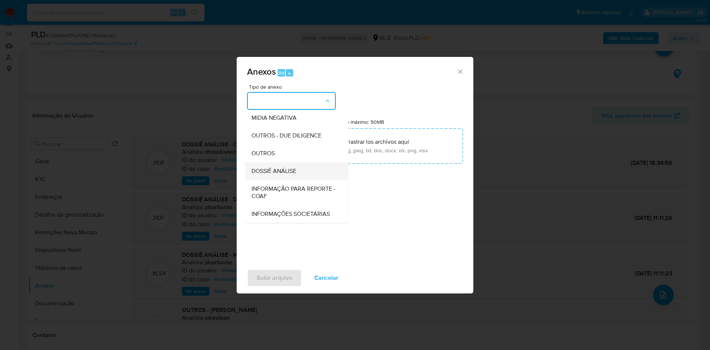
click at [280, 168] on span "DOSSIÊ ANÁLISE" at bounding box center [273, 171] width 45 height 7
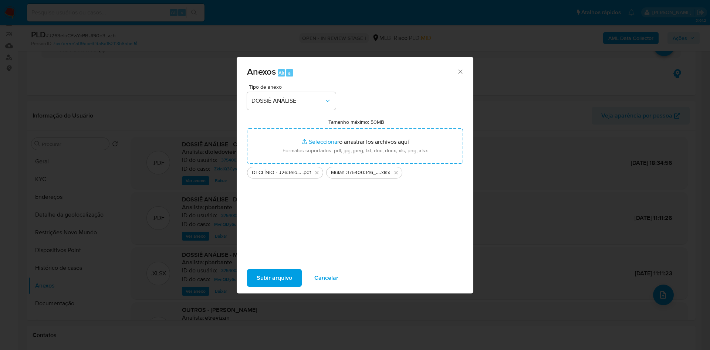
click at [257, 285] on span "Subir arquivo" at bounding box center [275, 278] width 36 height 16
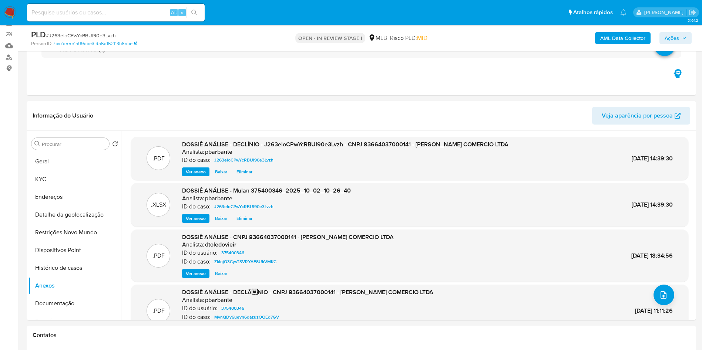
click at [685, 41] on span "Ações" at bounding box center [675, 38] width 22 height 10
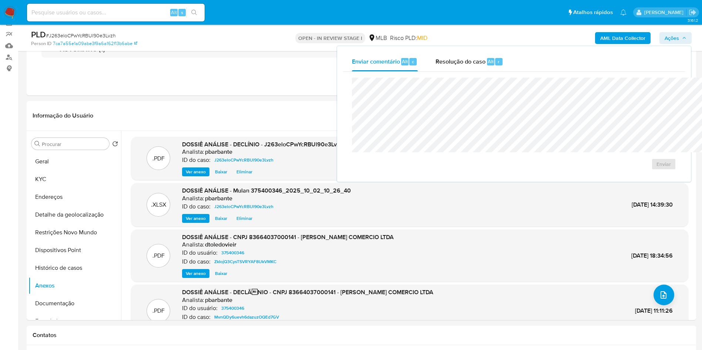
click at [424, 72] on div "Enviar" at bounding box center [514, 124] width 342 height 104
click at [435, 62] on span "Resolução do caso" at bounding box center [460, 61] width 50 height 9
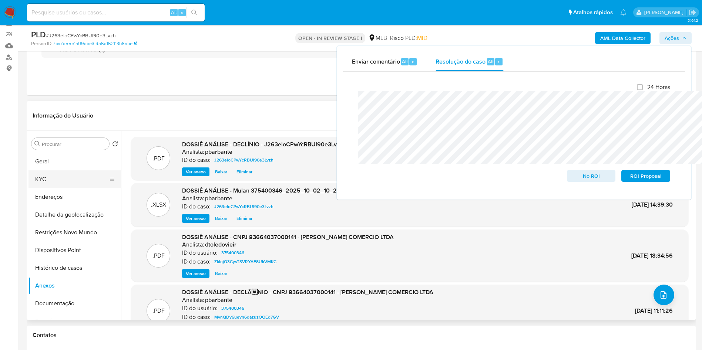
click at [53, 188] on button "KYC" at bounding box center [71, 179] width 87 height 18
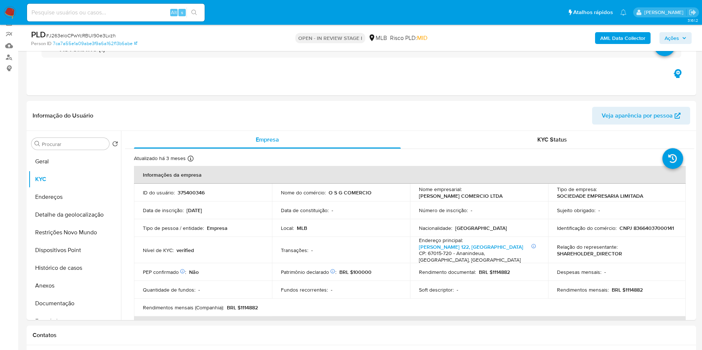
click at [677, 35] on span "Ações" at bounding box center [671, 38] width 14 height 12
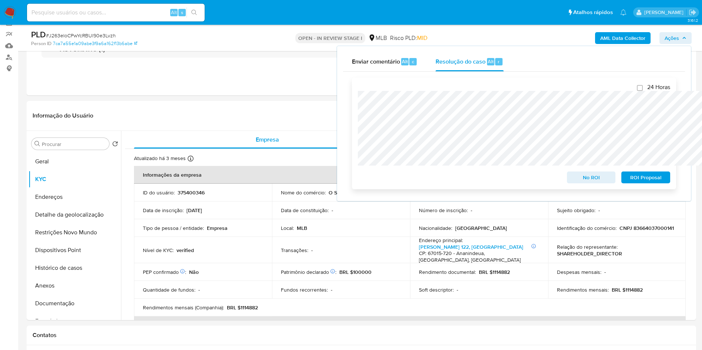
click at [601, 180] on span "No ROI" at bounding box center [591, 177] width 38 height 10
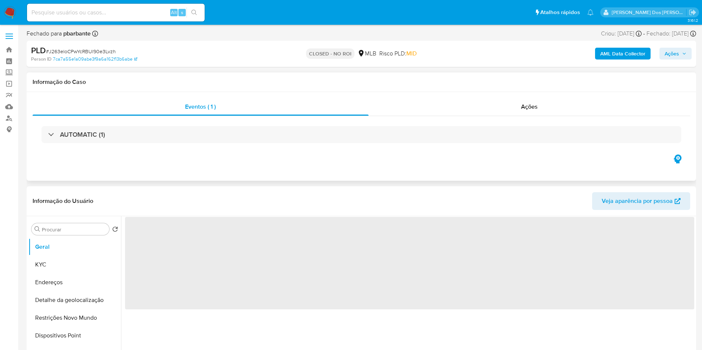
select select "10"
